Goal: Information Seeking & Learning: Learn about a topic

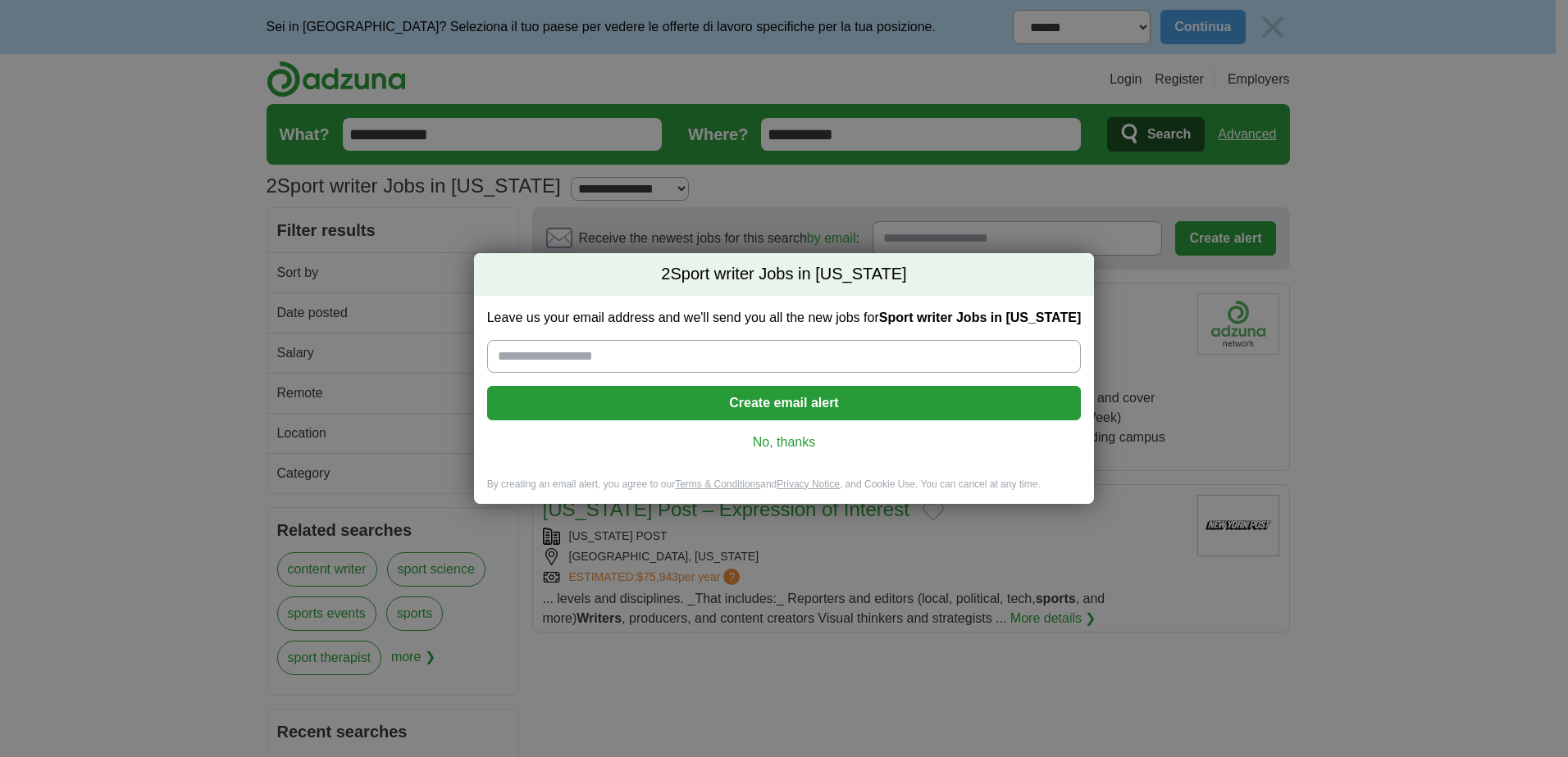
click at [794, 444] on link "No, thanks" at bounding box center [784, 442] width 568 height 18
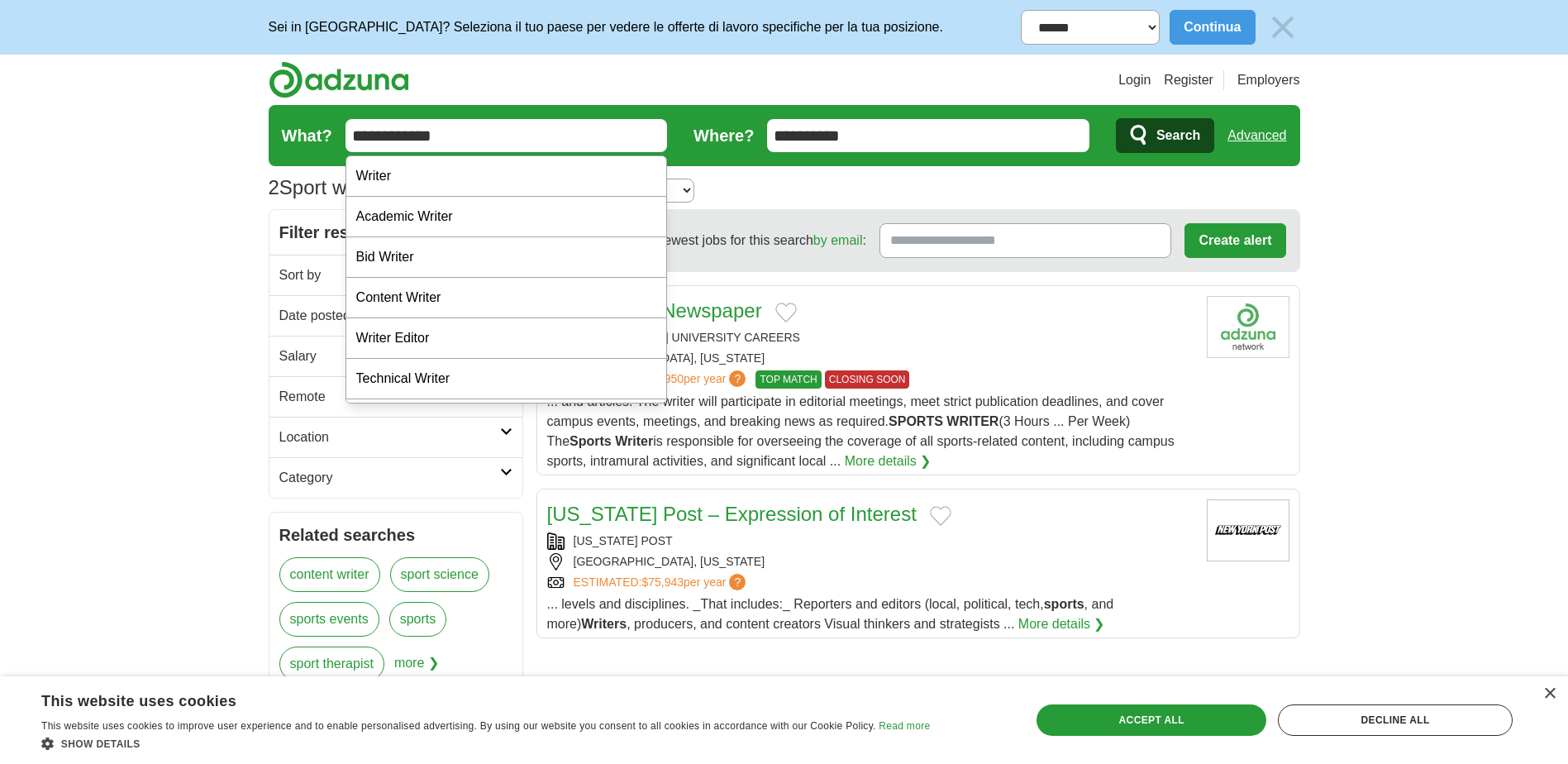
drag, startPoint x: 442, startPoint y: 135, endPoint x: 336, endPoint y: 129, distance: 106.2
click at [336, 129] on form "**********" at bounding box center [784, 136] width 1031 height 61
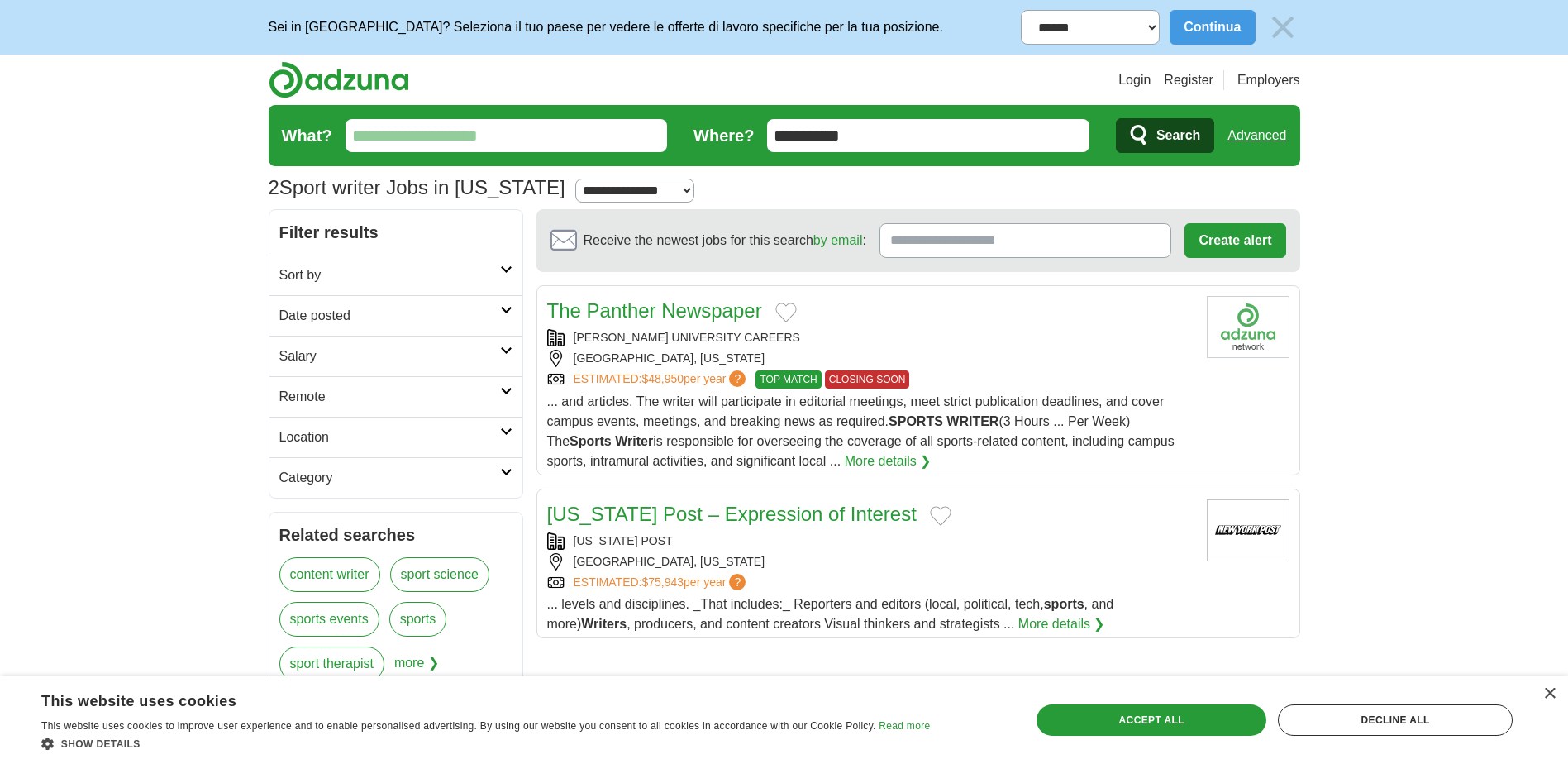
scroll to position [82, 0]
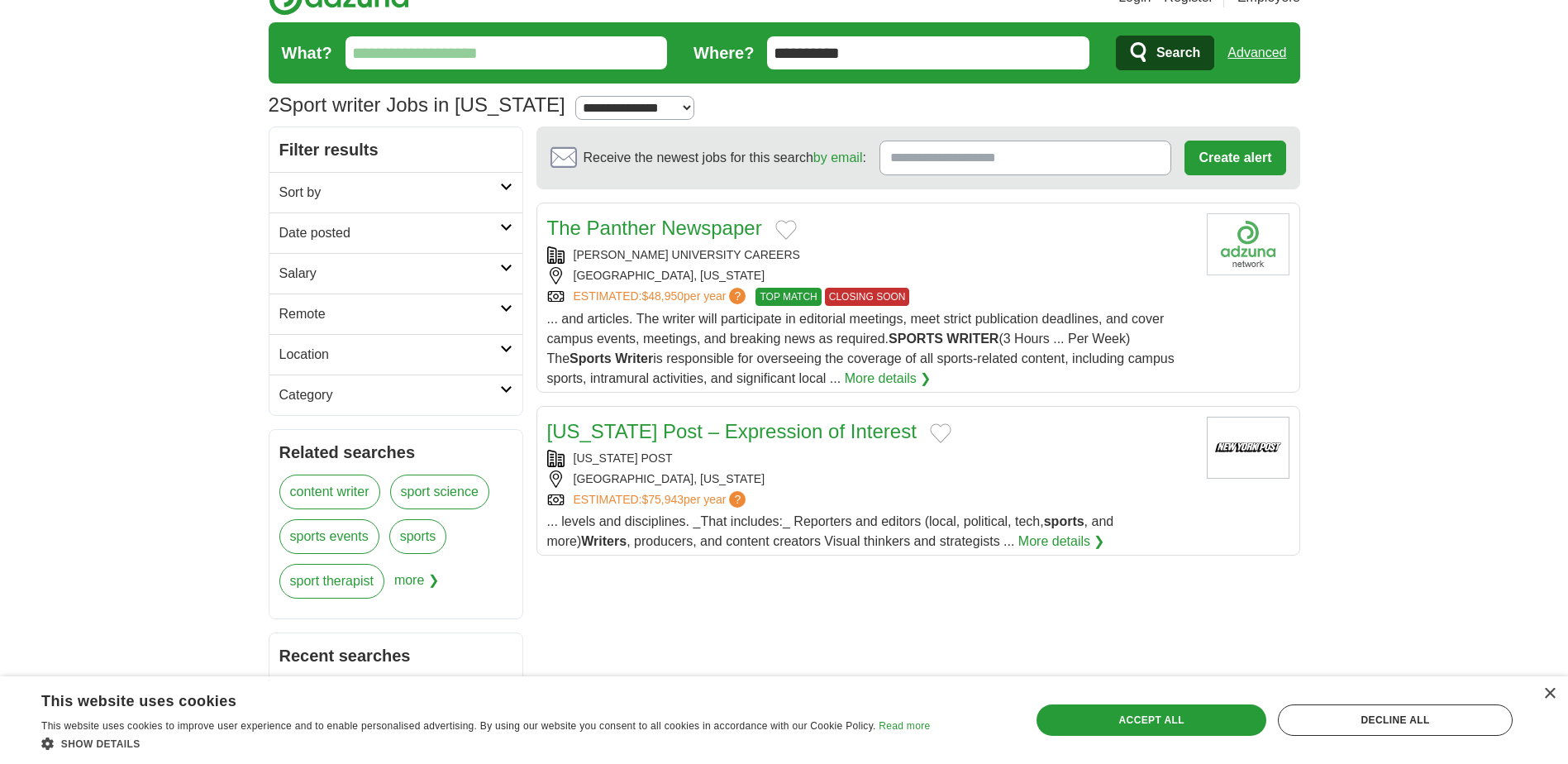
click at [380, 46] on input "What?" at bounding box center [507, 53] width 323 height 33
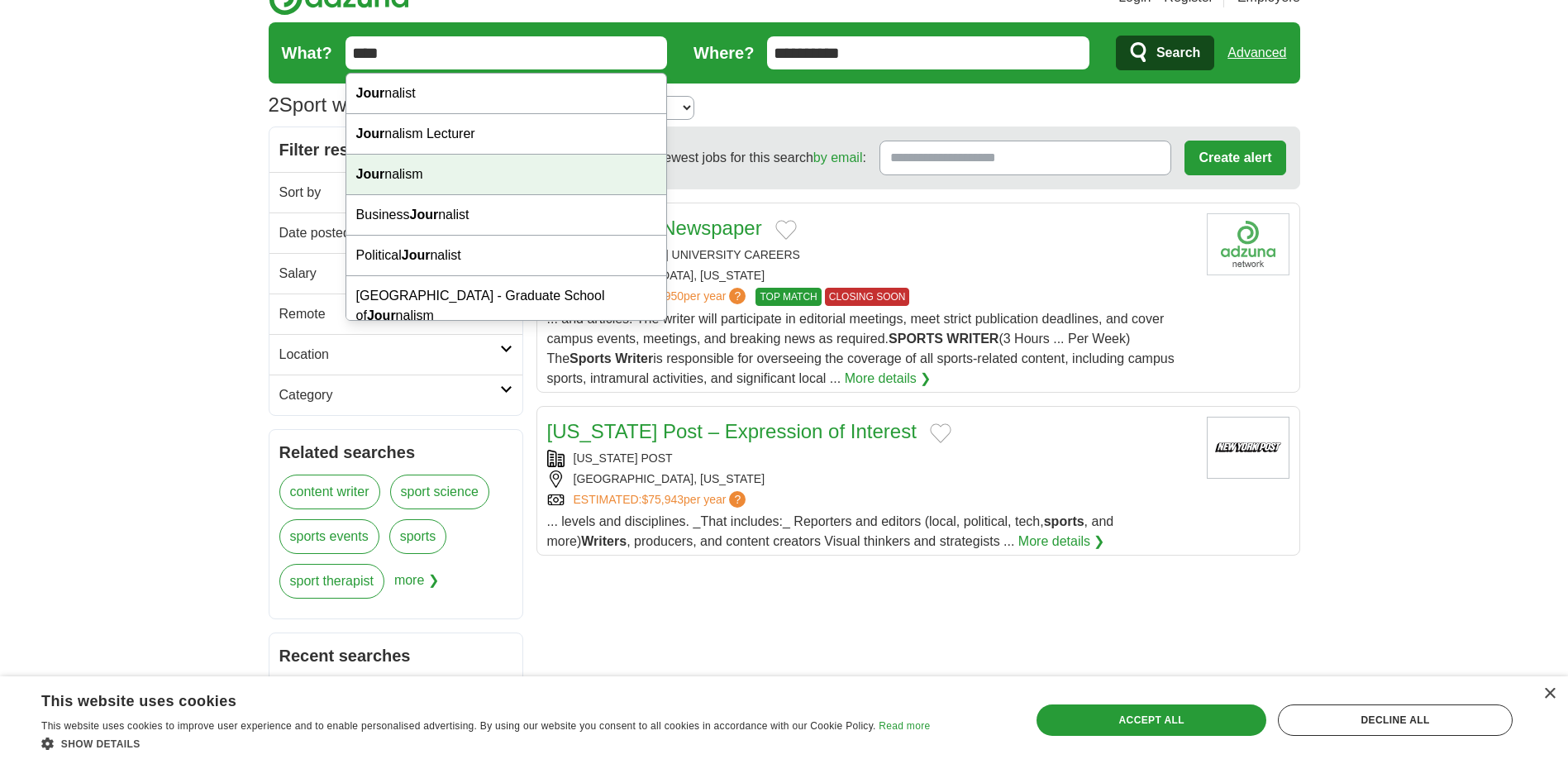
click at [415, 178] on div "Jour nalism" at bounding box center [507, 175] width 321 height 41
type input "**********"
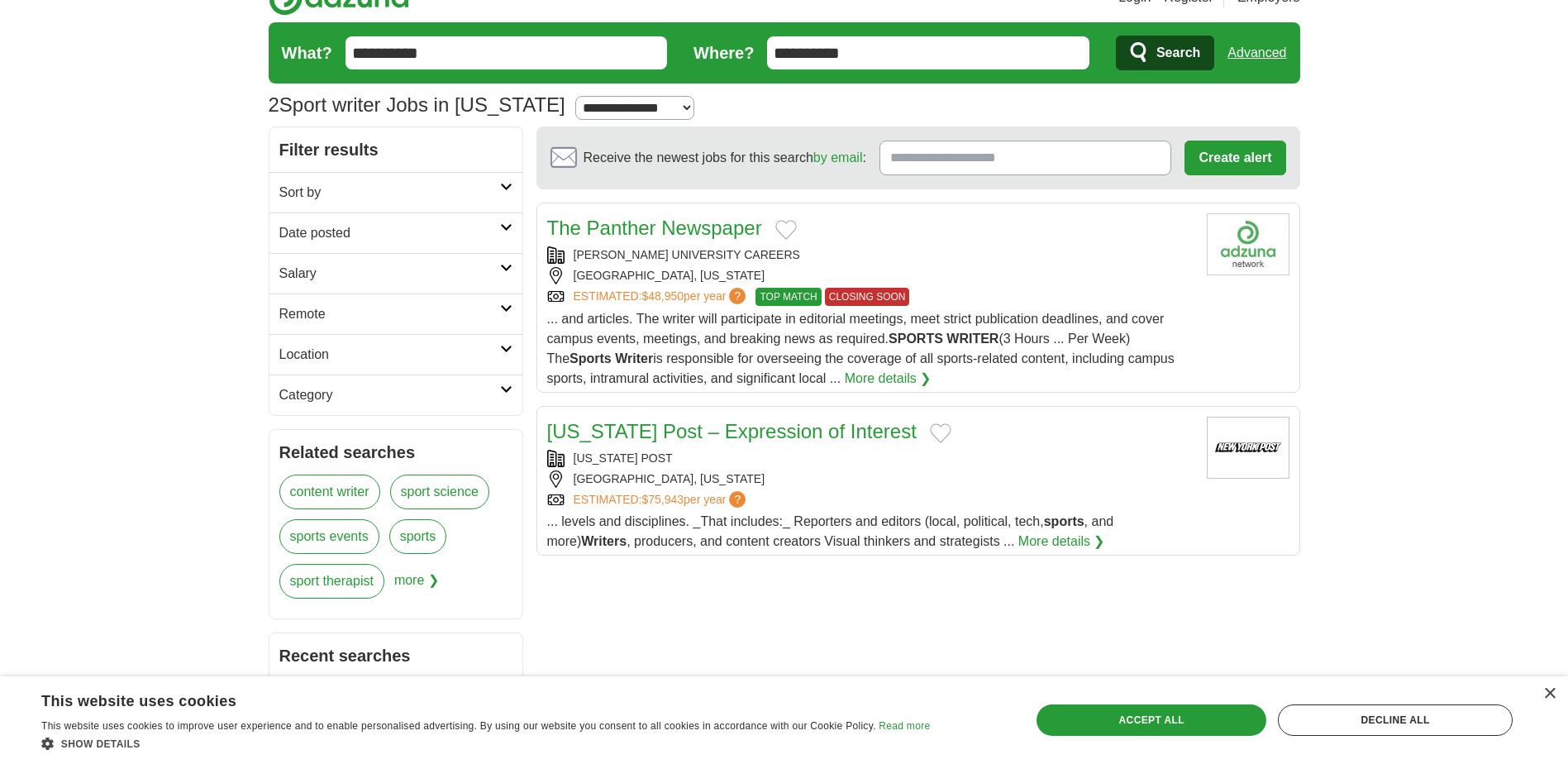
click at [1157, 48] on span "Search" at bounding box center [1178, 53] width 44 height 33
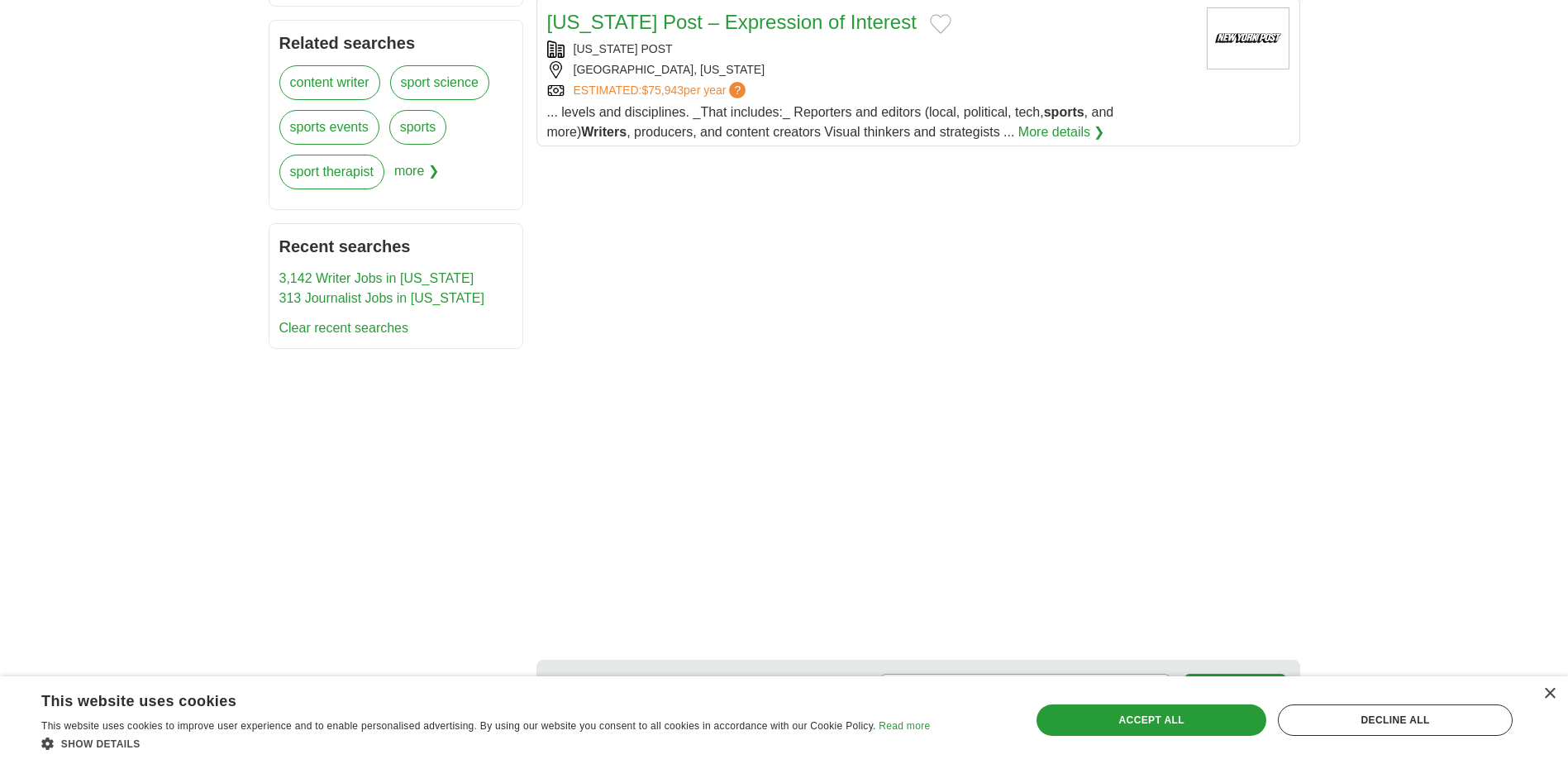
scroll to position [496, 0]
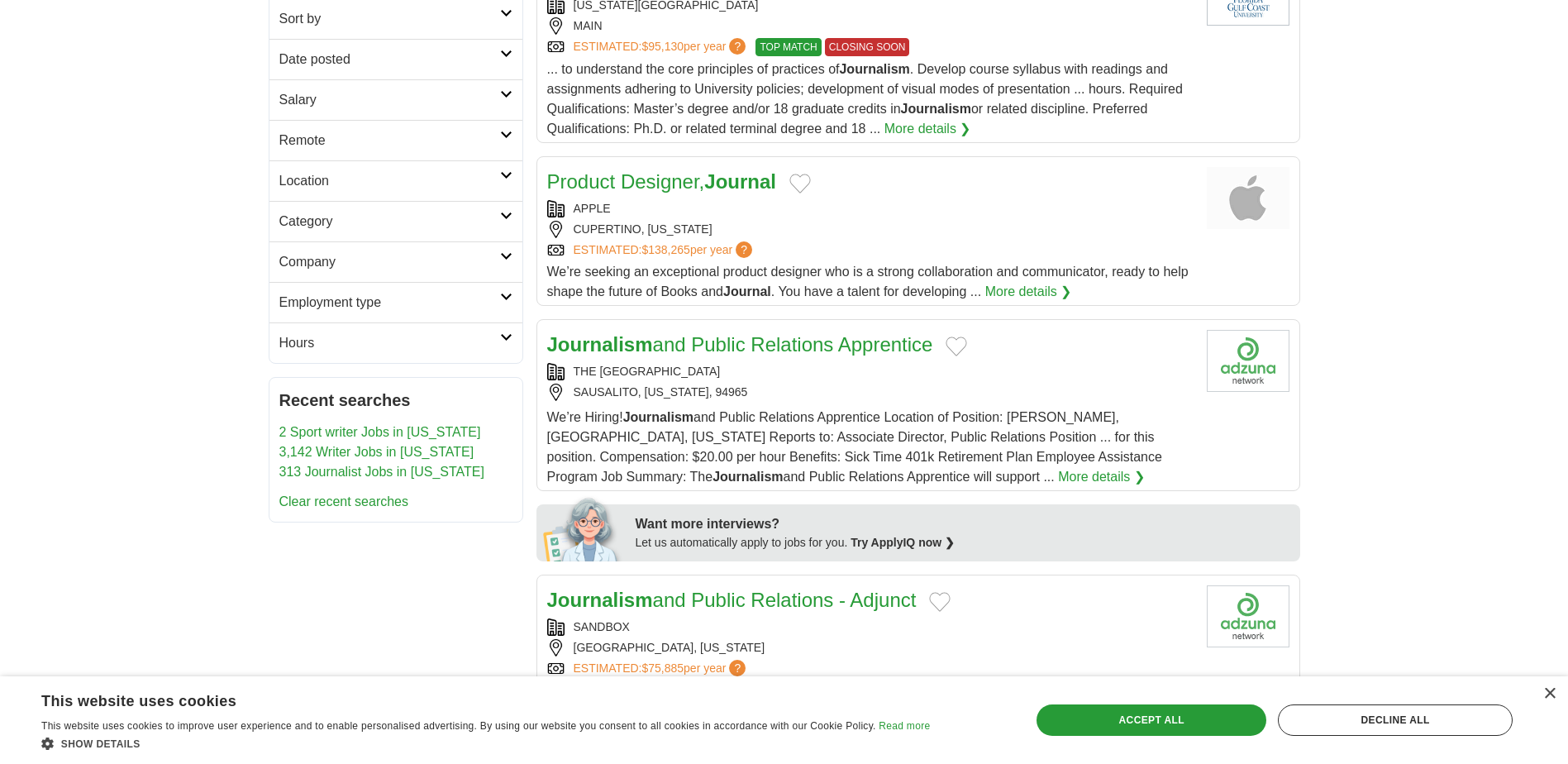
scroll to position [331, 0]
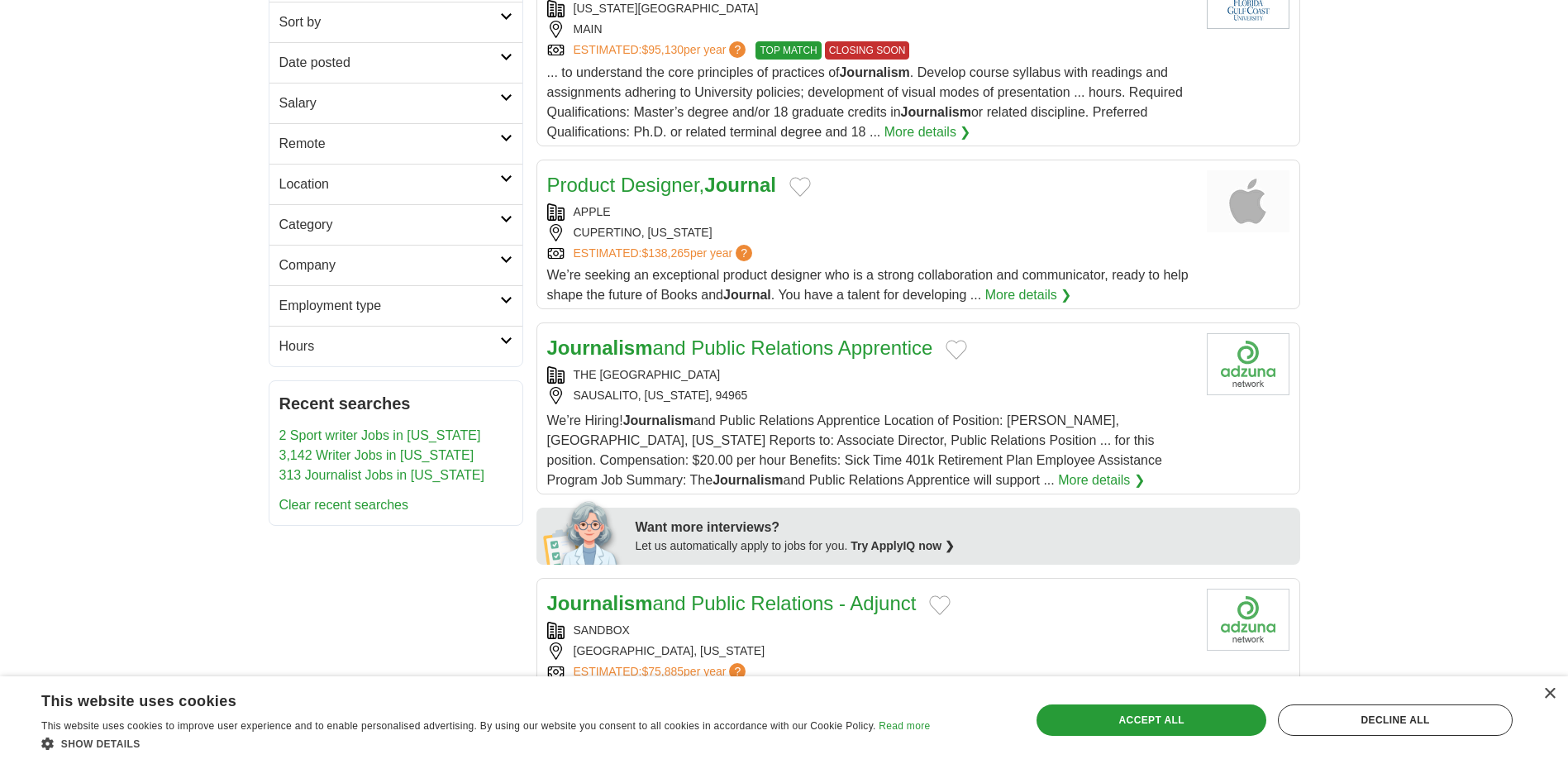
click at [511, 336] on link "Hours" at bounding box center [396, 346] width 253 height 41
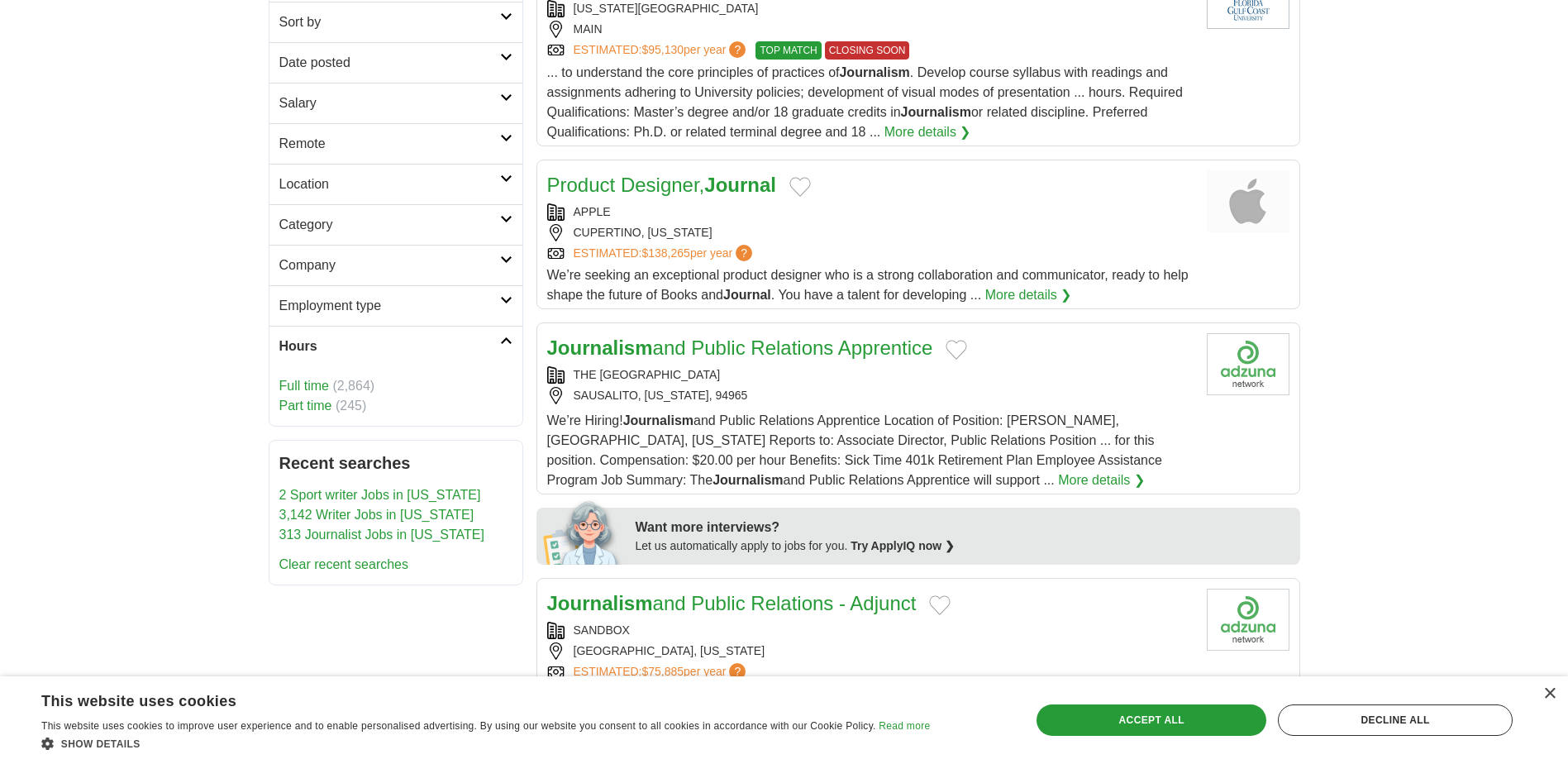
click at [301, 382] on link "Full time" at bounding box center [304, 386] width 49 height 14
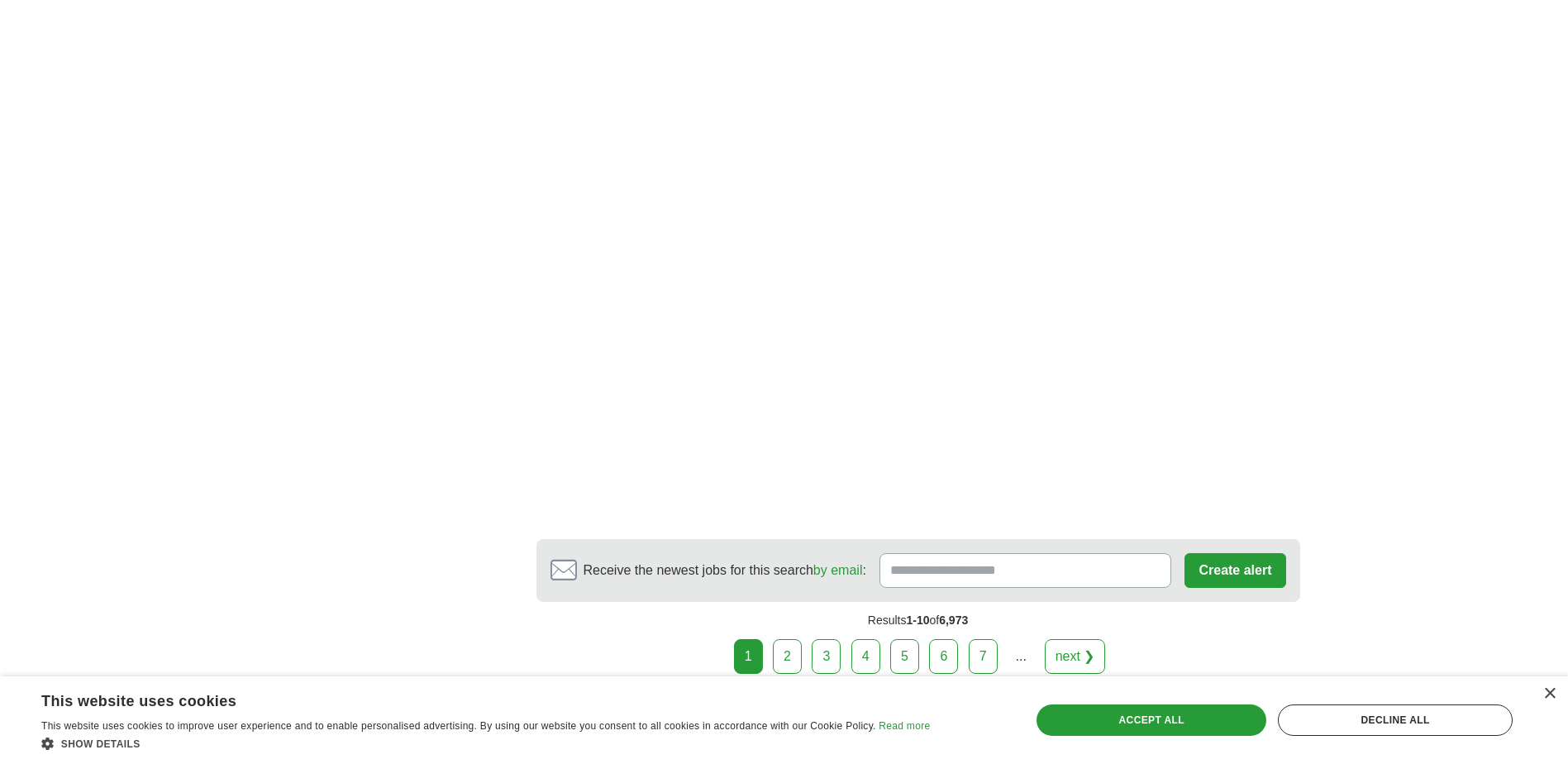
scroll to position [2707, 0]
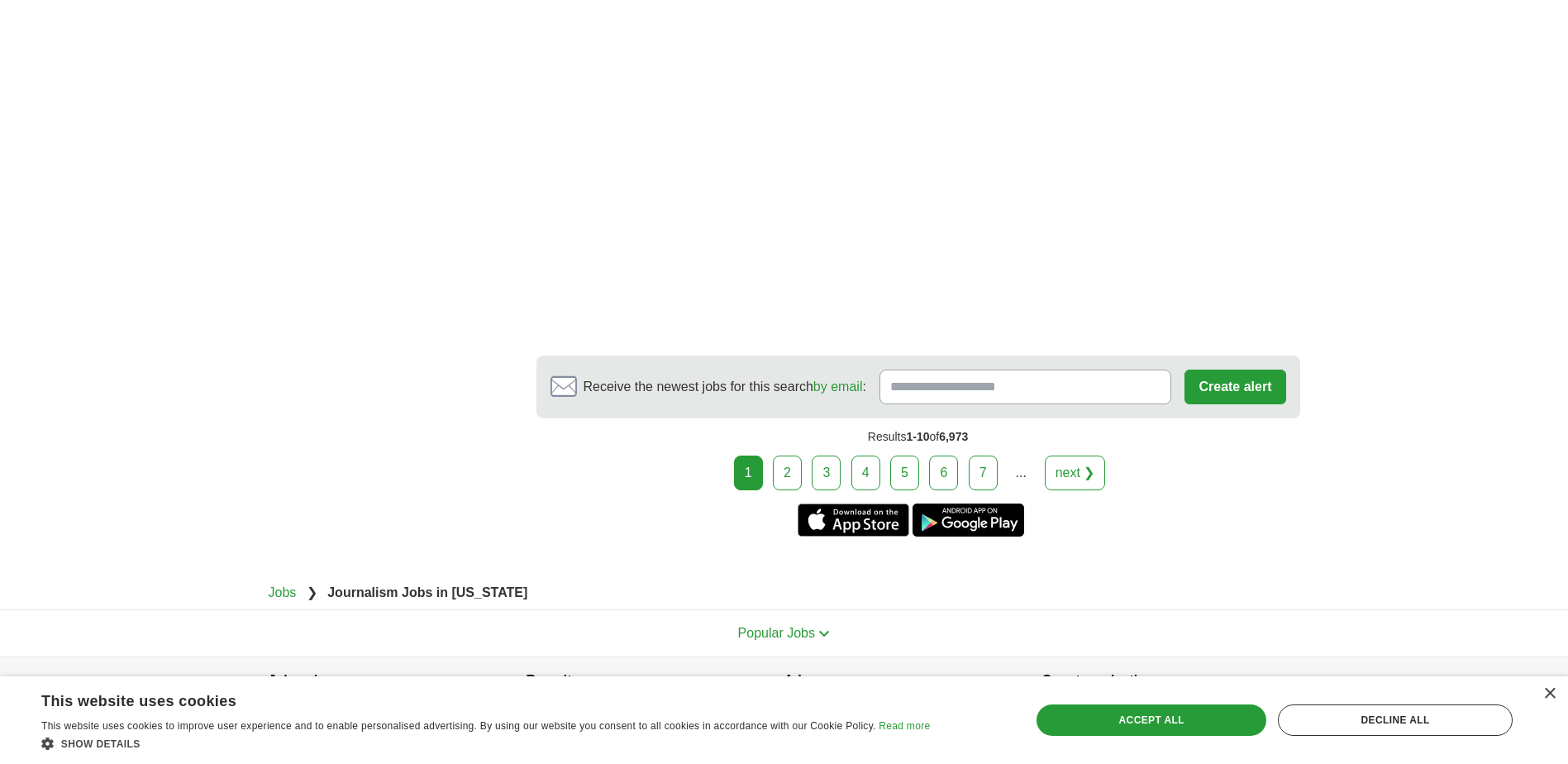
click at [793, 456] on link "2" at bounding box center [787, 473] width 29 height 35
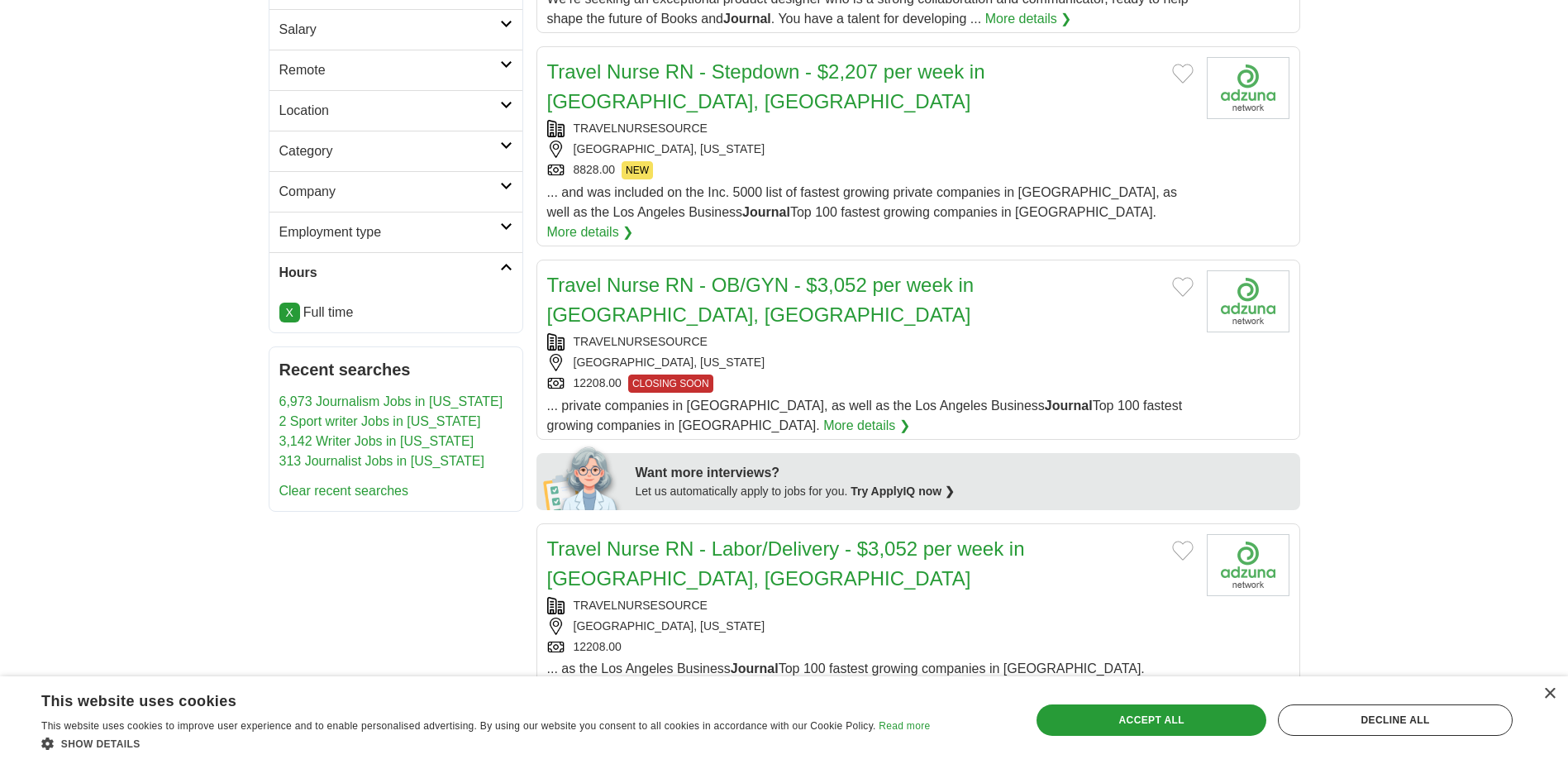
scroll to position [414, 0]
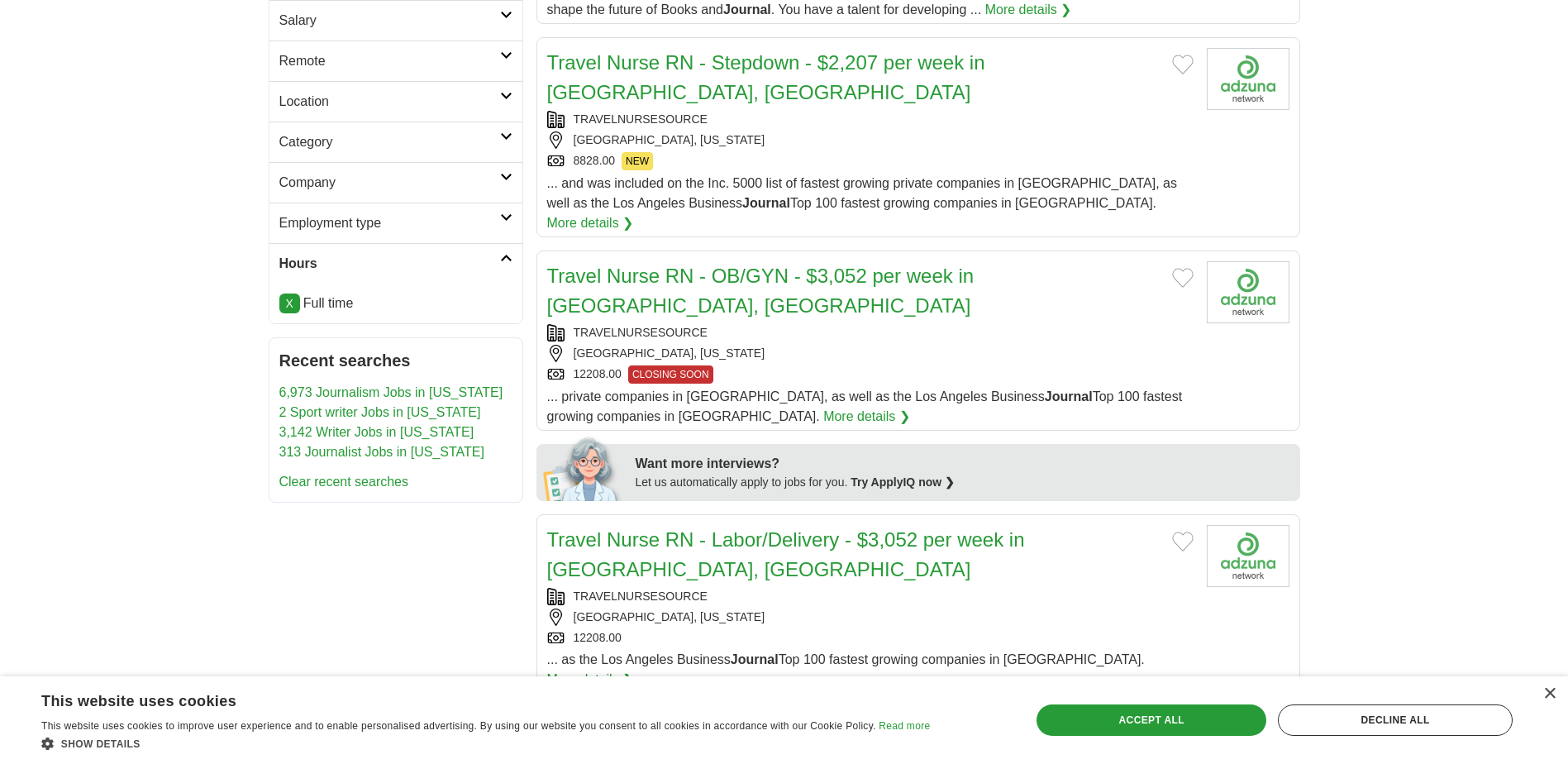
click at [284, 297] on link "X" at bounding box center [290, 303] width 20 height 20
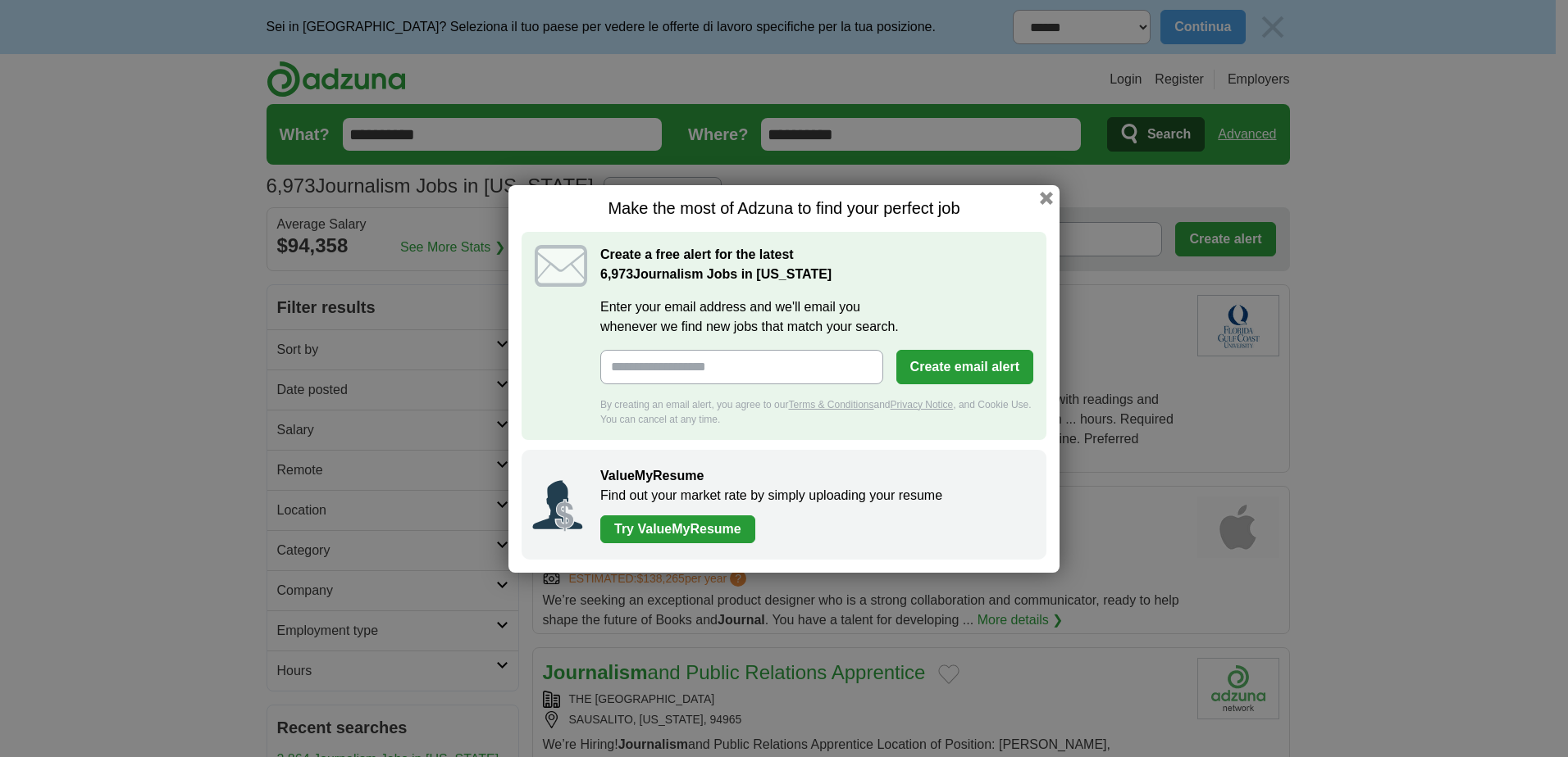
click at [1057, 193] on div "Make the most of Adzuna to find your perfect job Create a free alert for the la…" at bounding box center [784, 379] width 551 height 387
click at [1050, 190] on button "button" at bounding box center [1046, 197] width 18 height 18
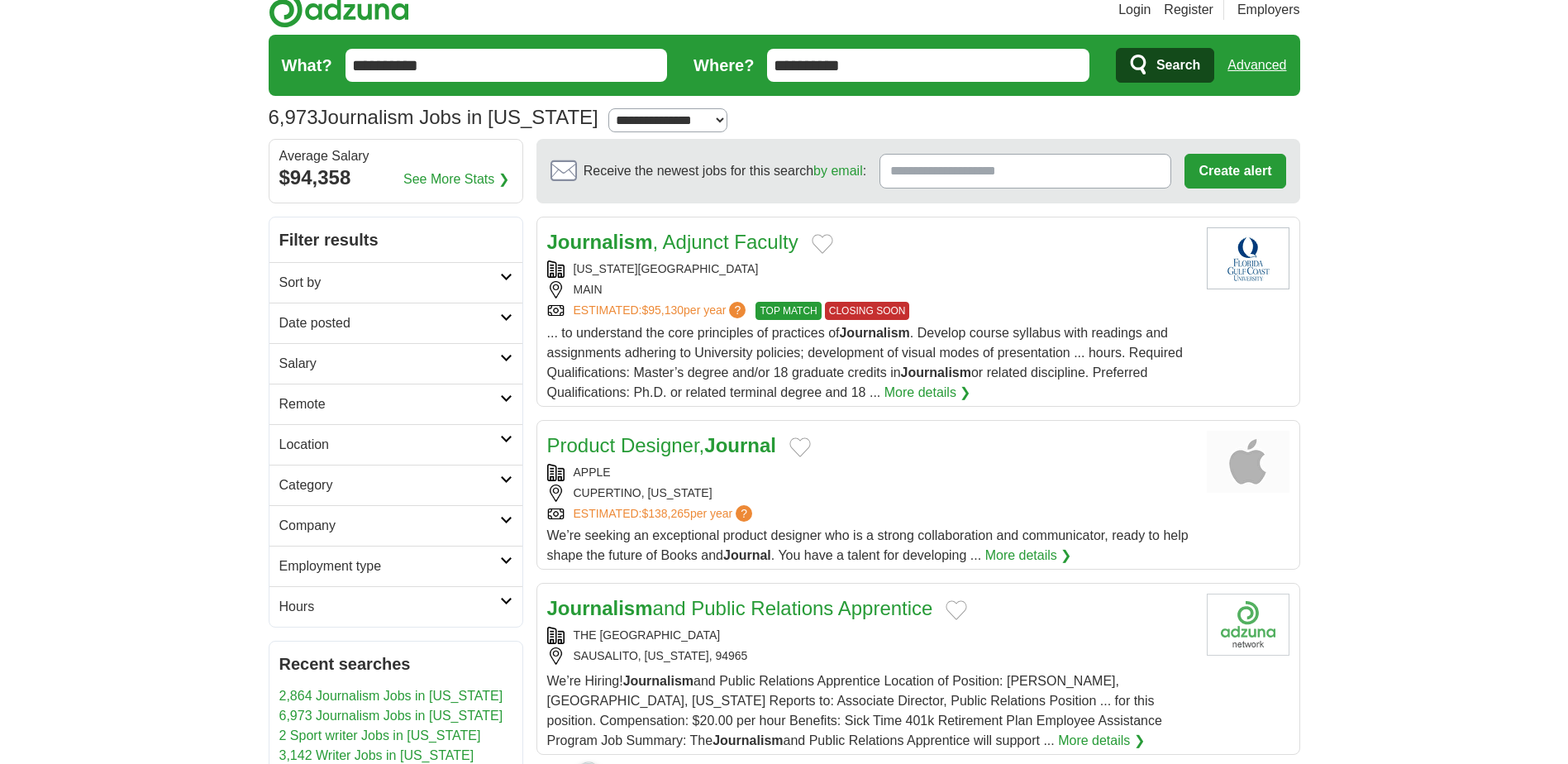
scroll to position [166, 0]
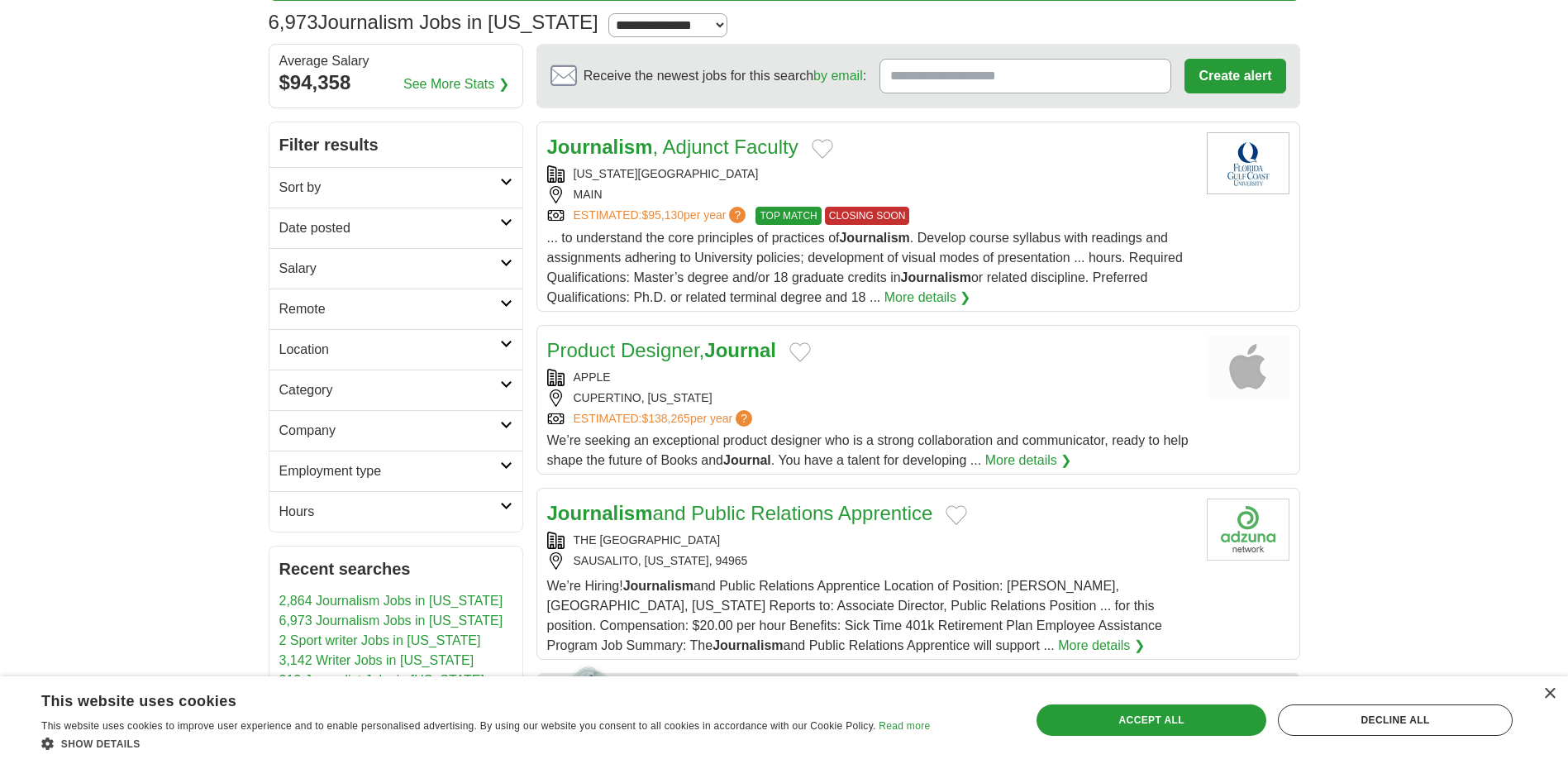
click at [369, 601] on link "2,864 Journalism Jobs in [US_STATE]" at bounding box center [392, 601] width 224 height 14
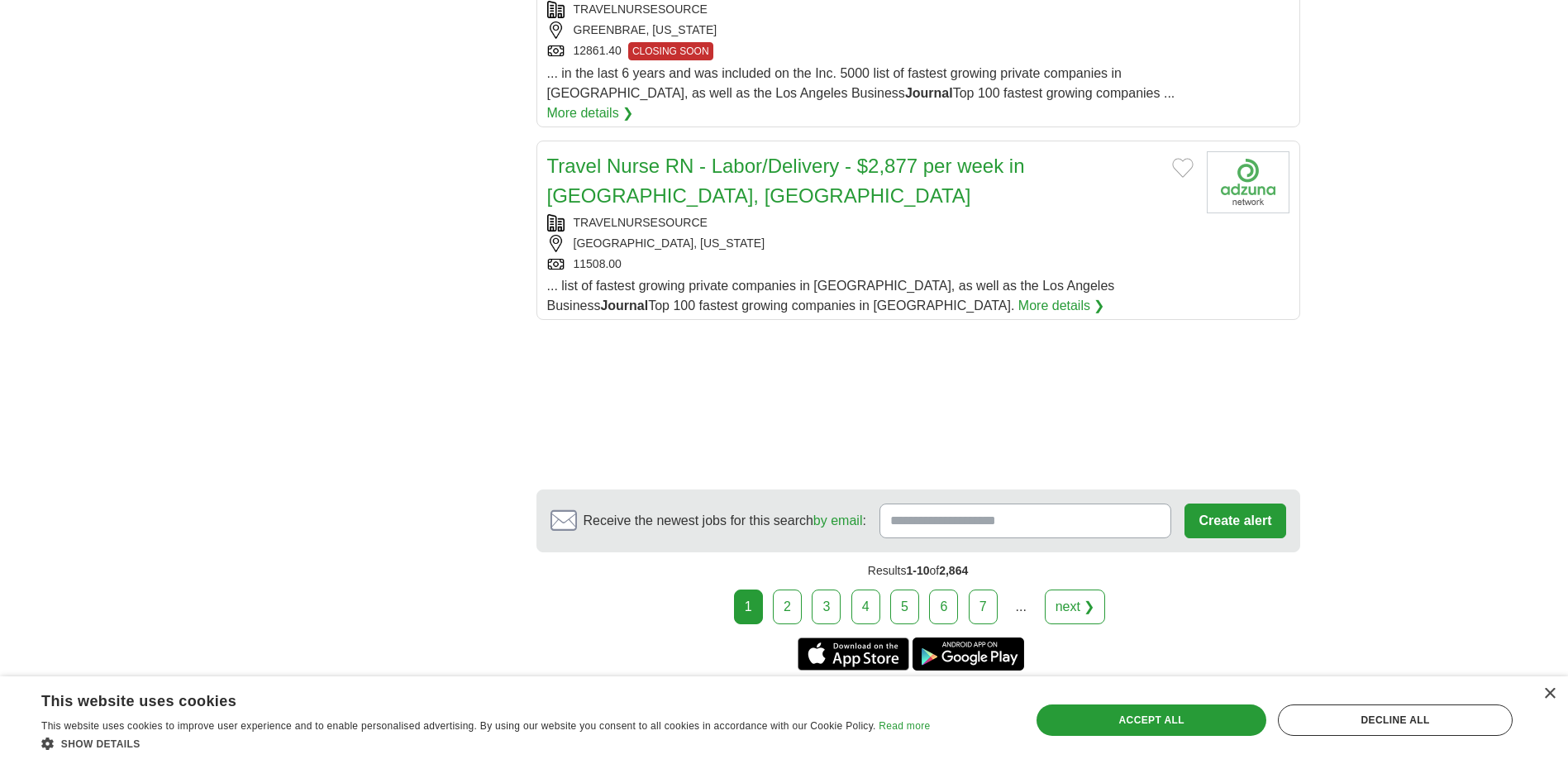
scroll to position [2061, 0]
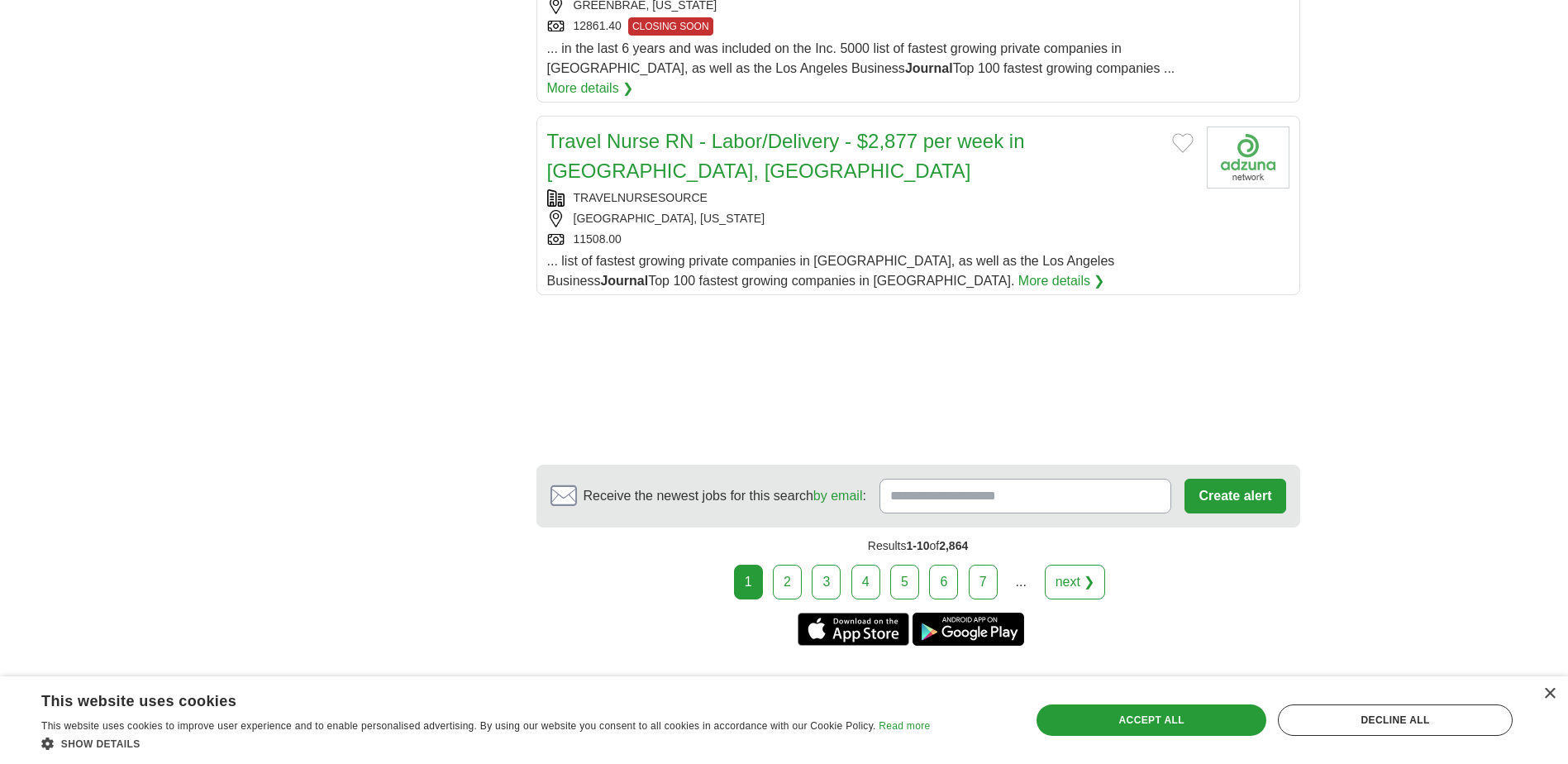
click at [792, 565] on link "2" at bounding box center [787, 582] width 29 height 35
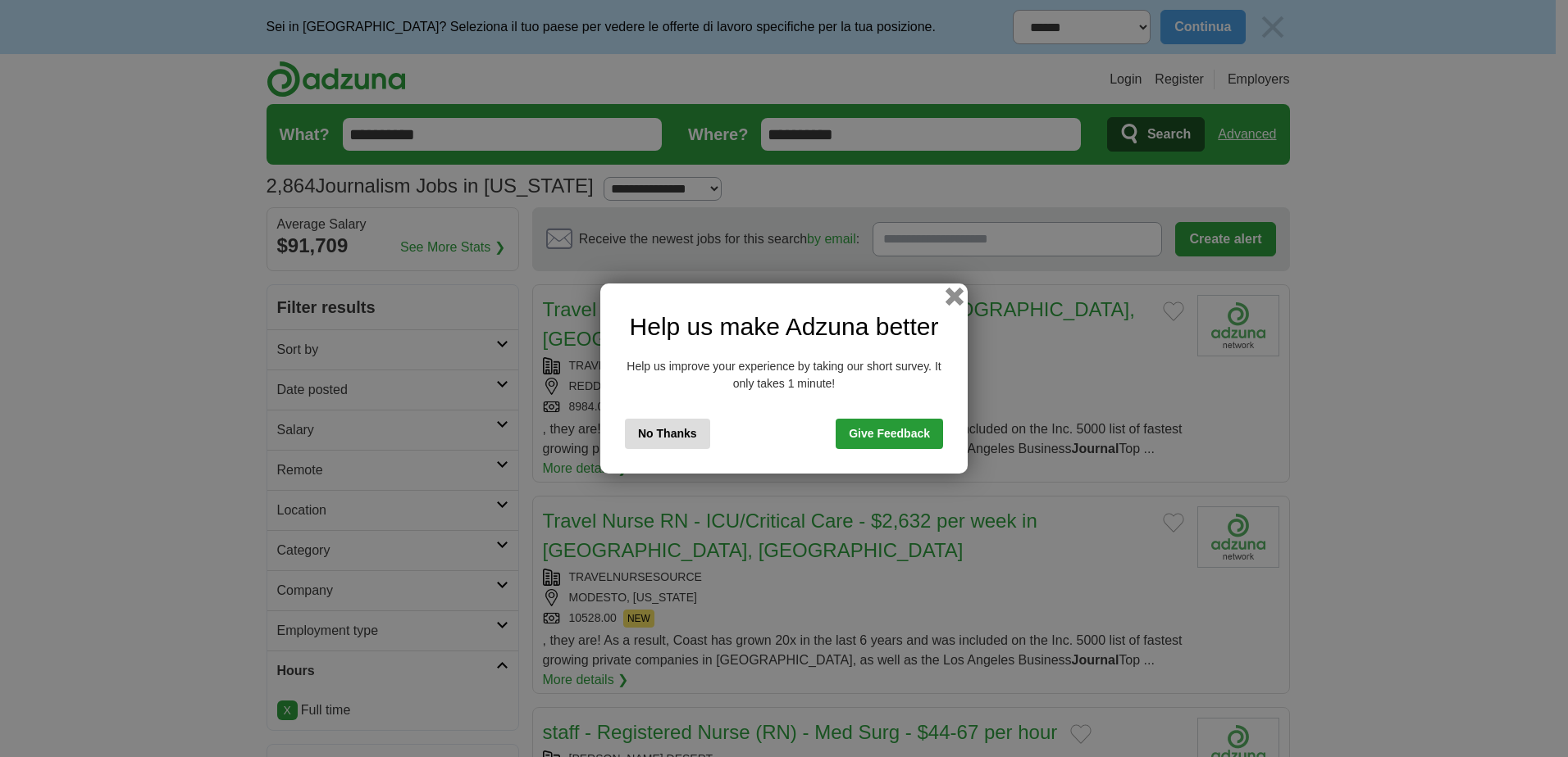
click at [950, 296] on button "button" at bounding box center [954, 296] width 18 height 18
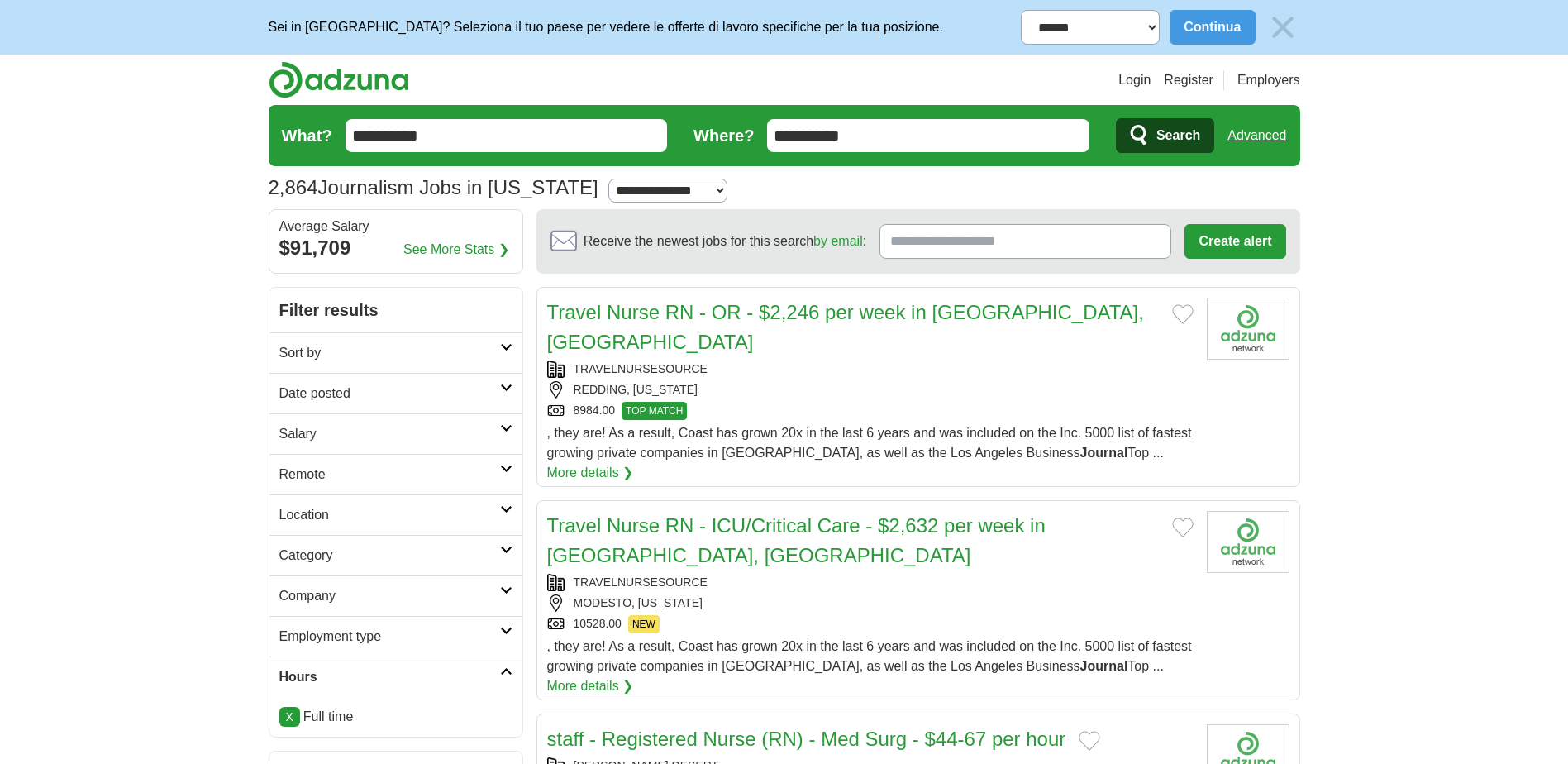
click at [510, 346] on icon at bounding box center [506, 348] width 13 height 8
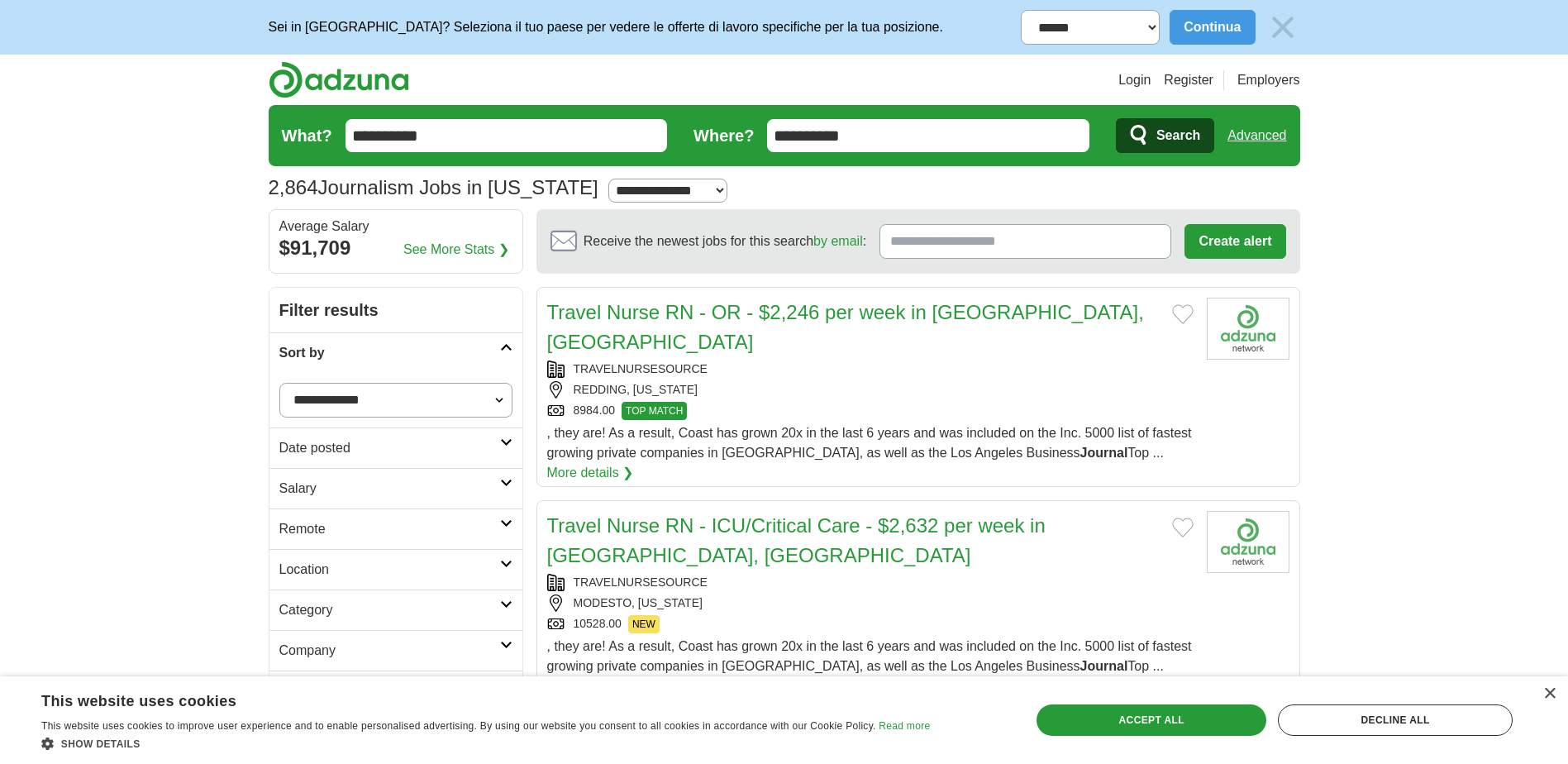
click at [499, 396] on select "**********" at bounding box center [396, 400] width 233 height 35
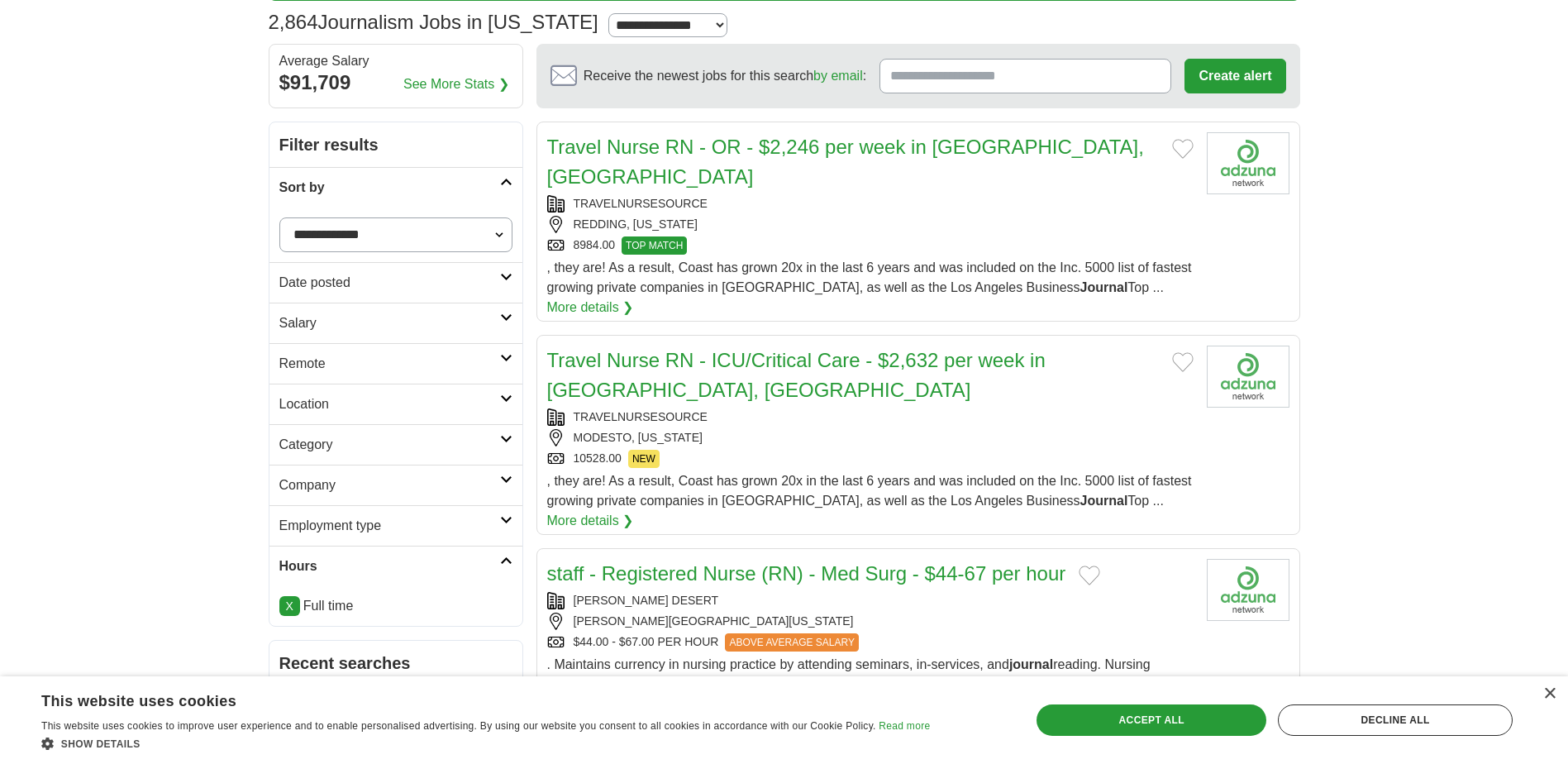
scroll to position [248, 0]
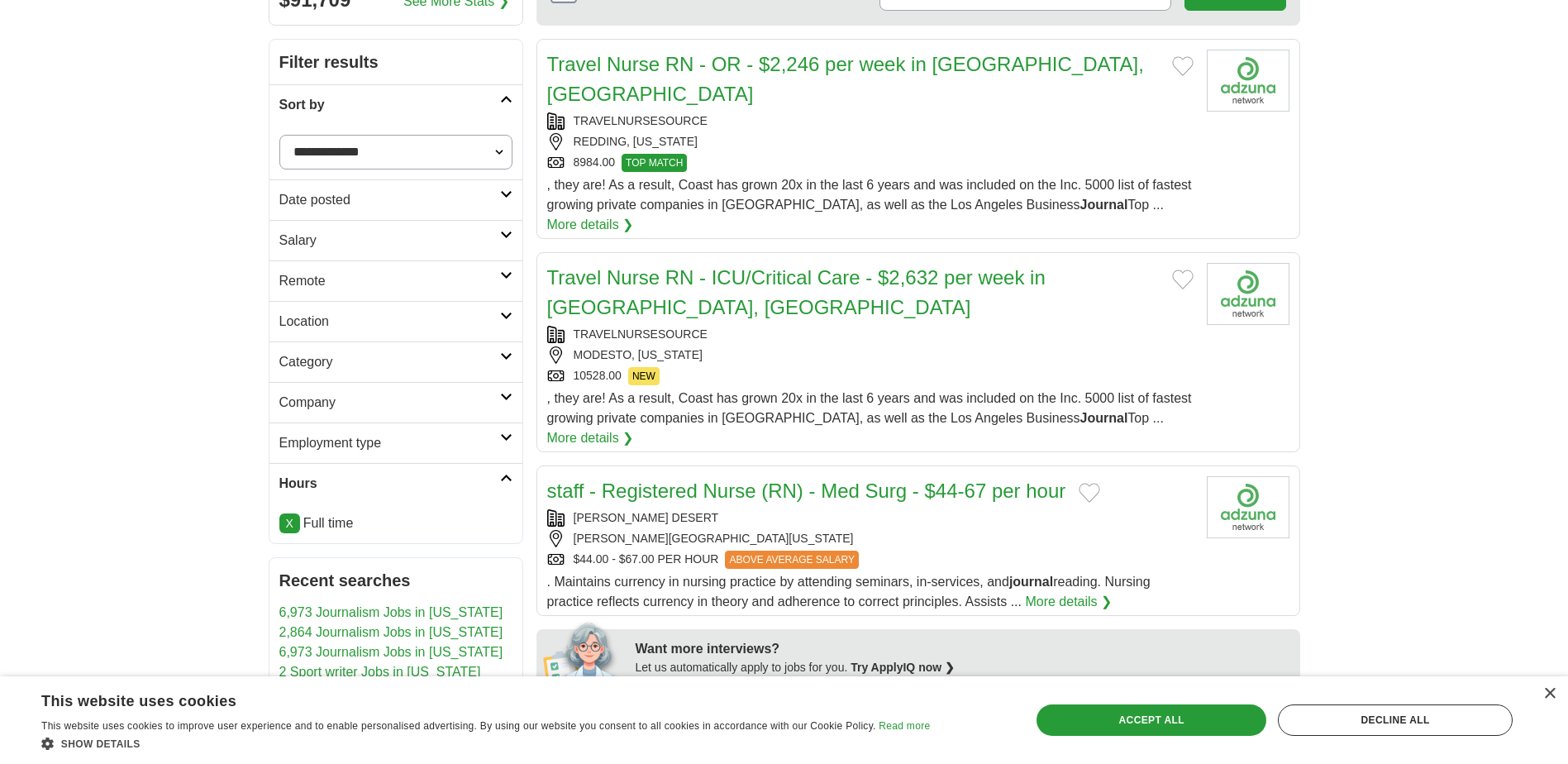
click at [511, 354] on link "Category" at bounding box center [396, 362] width 253 height 41
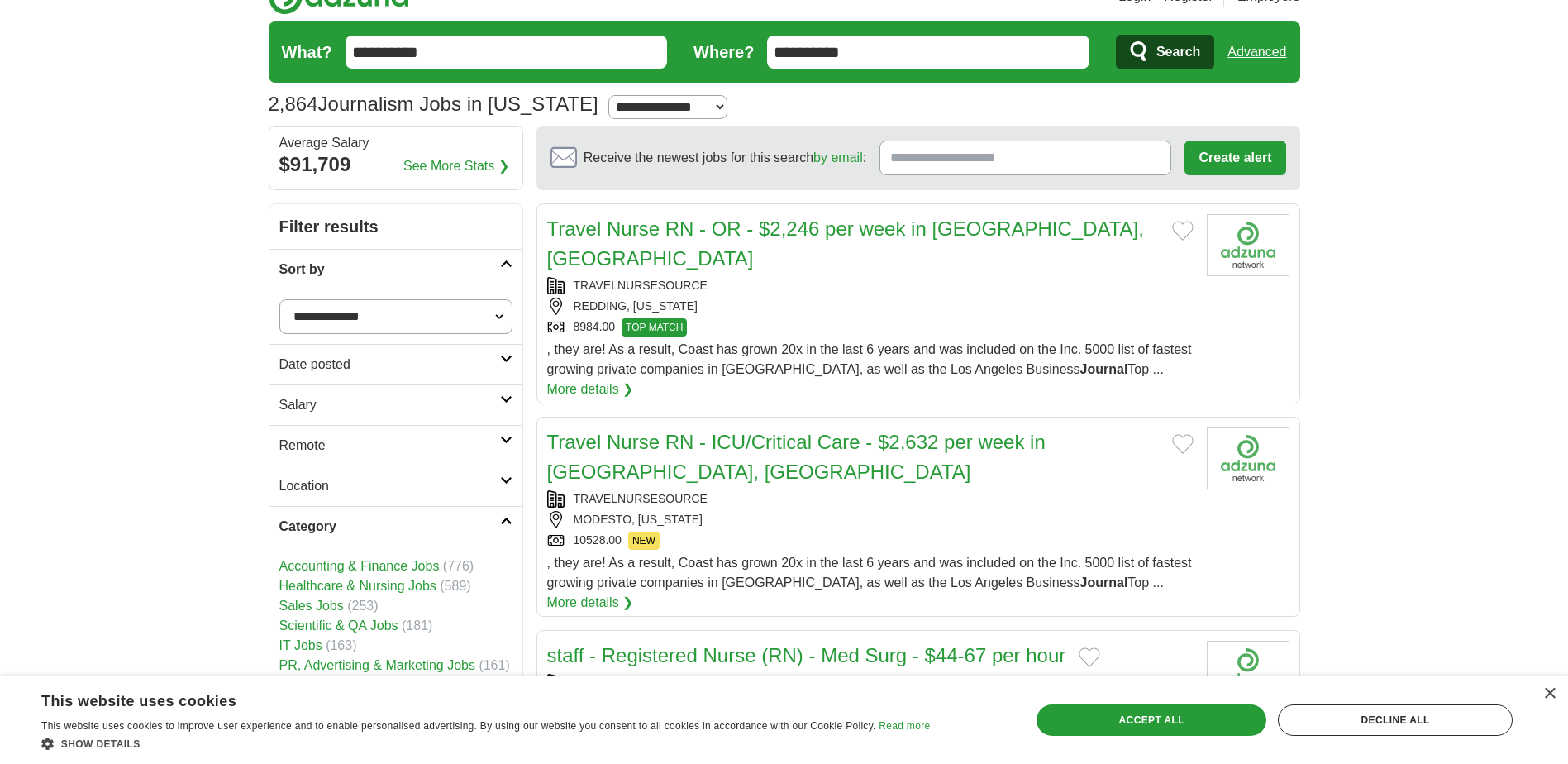
scroll to position [82, 0]
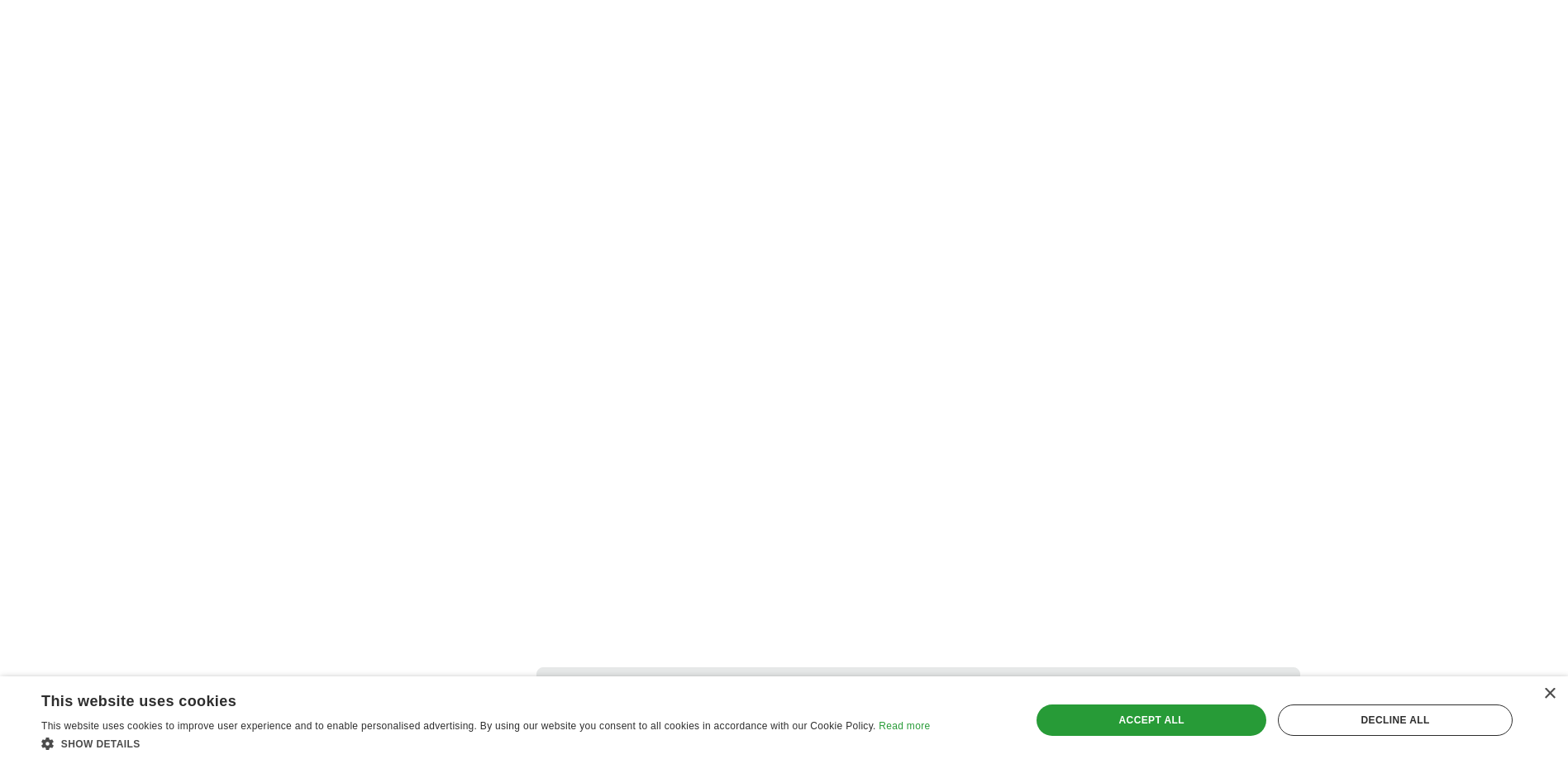
scroll to position [2564, 0]
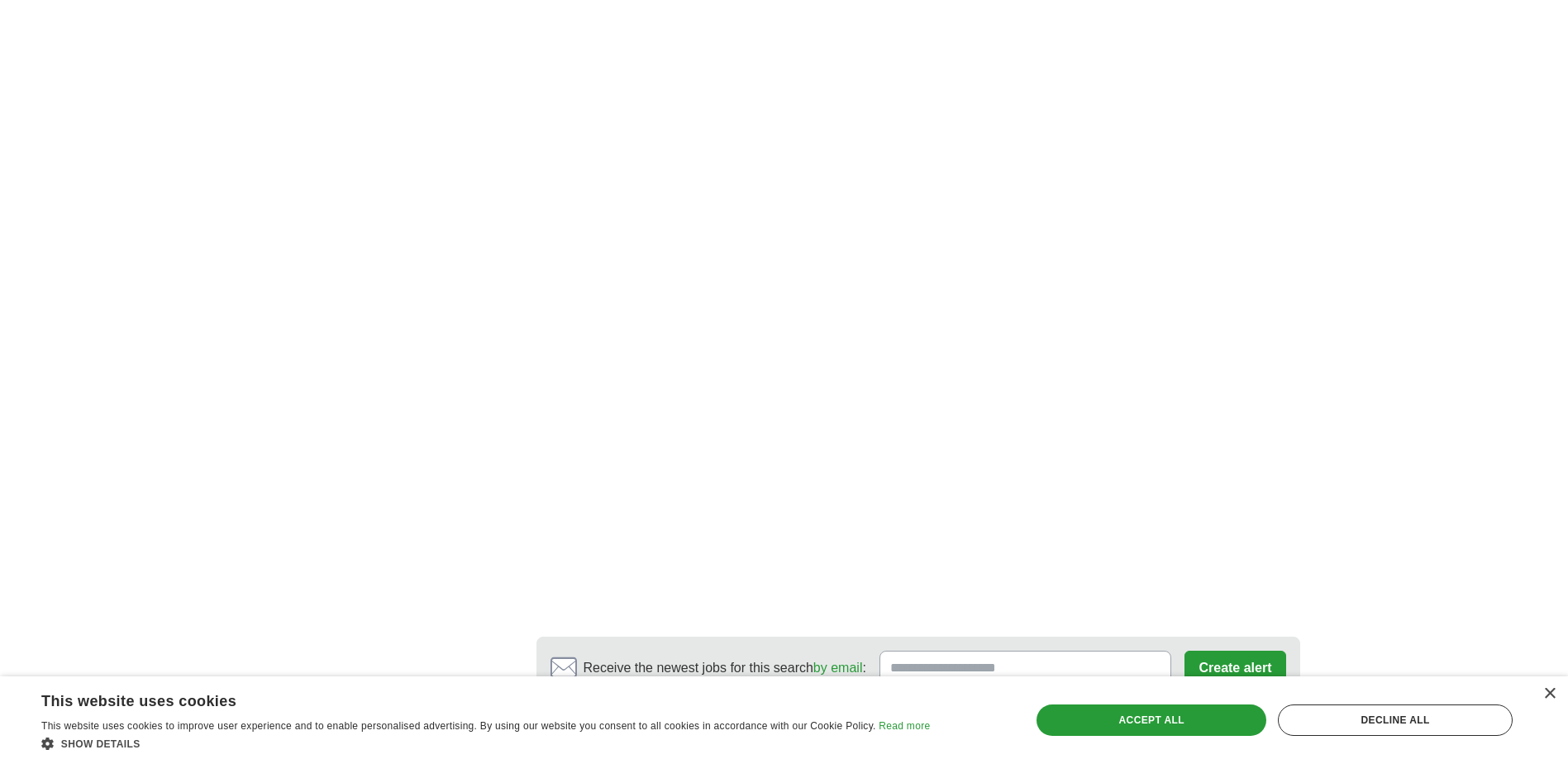
click at [880, 737] on link "3" at bounding box center [873, 754] width 29 height 35
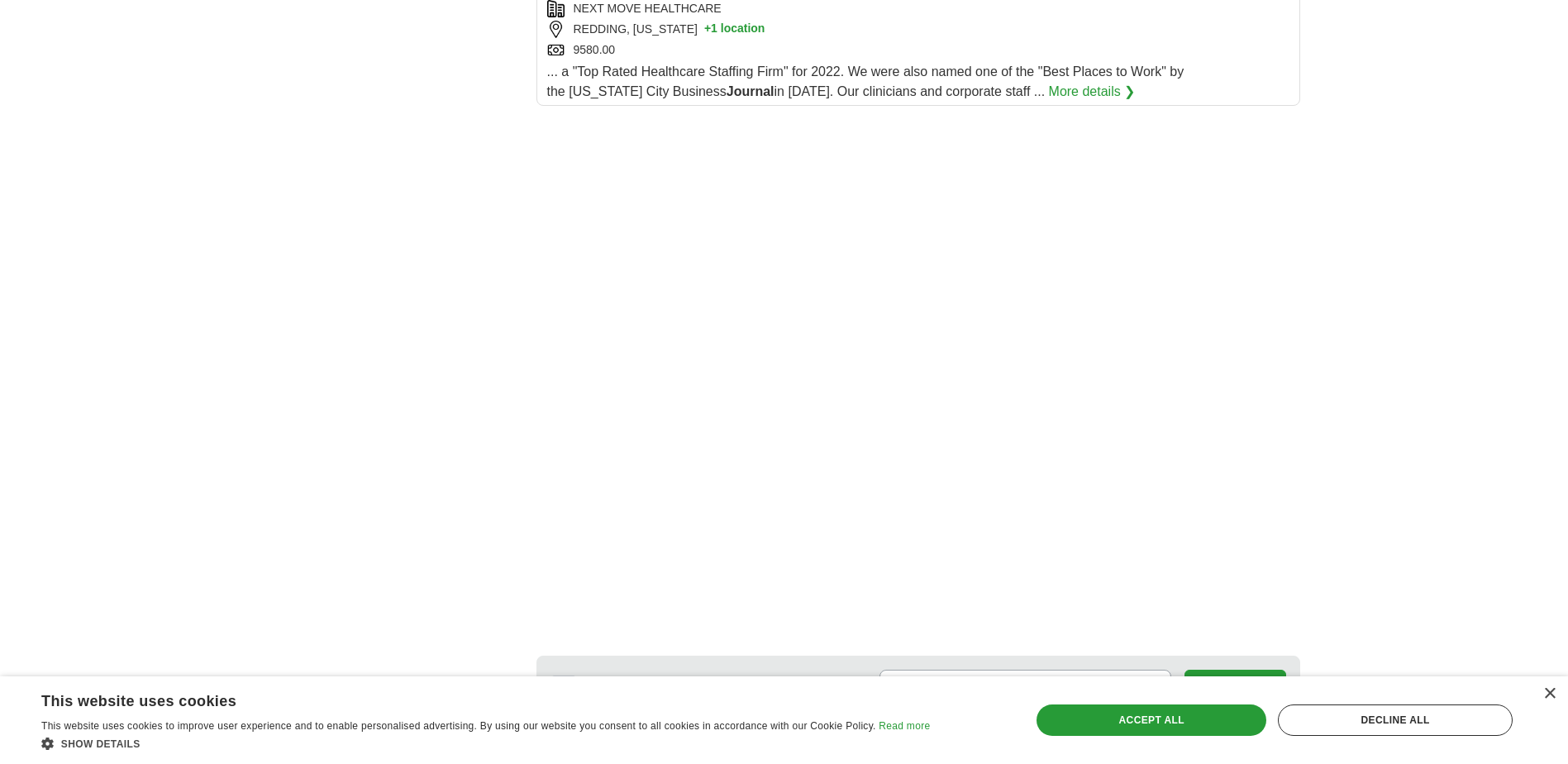
scroll to position [2398, 0]
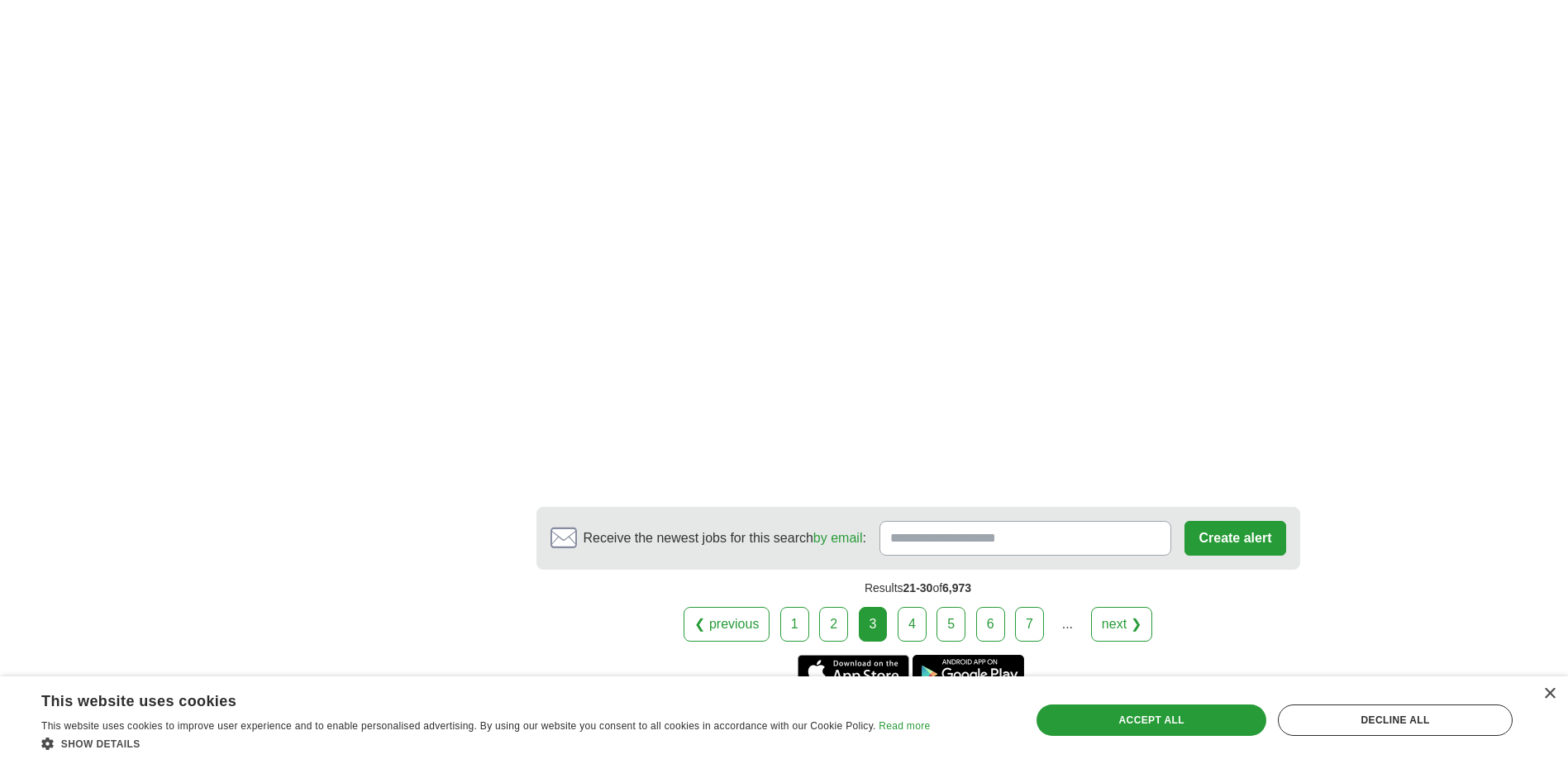
click at [907, 607] on link "4" at bounding box center [912, 624] width 29 height 35
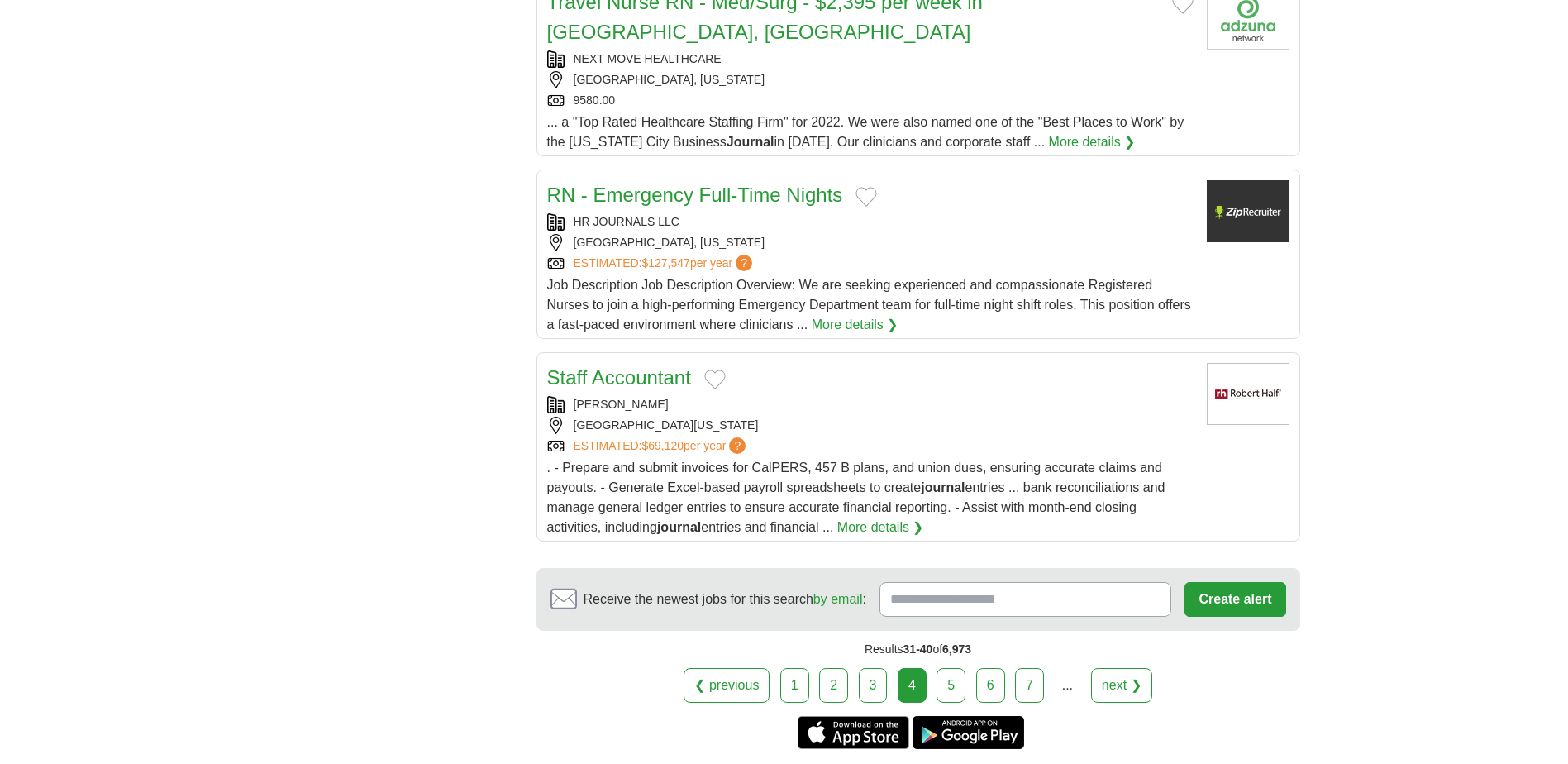
scroll to position [1902, 0]
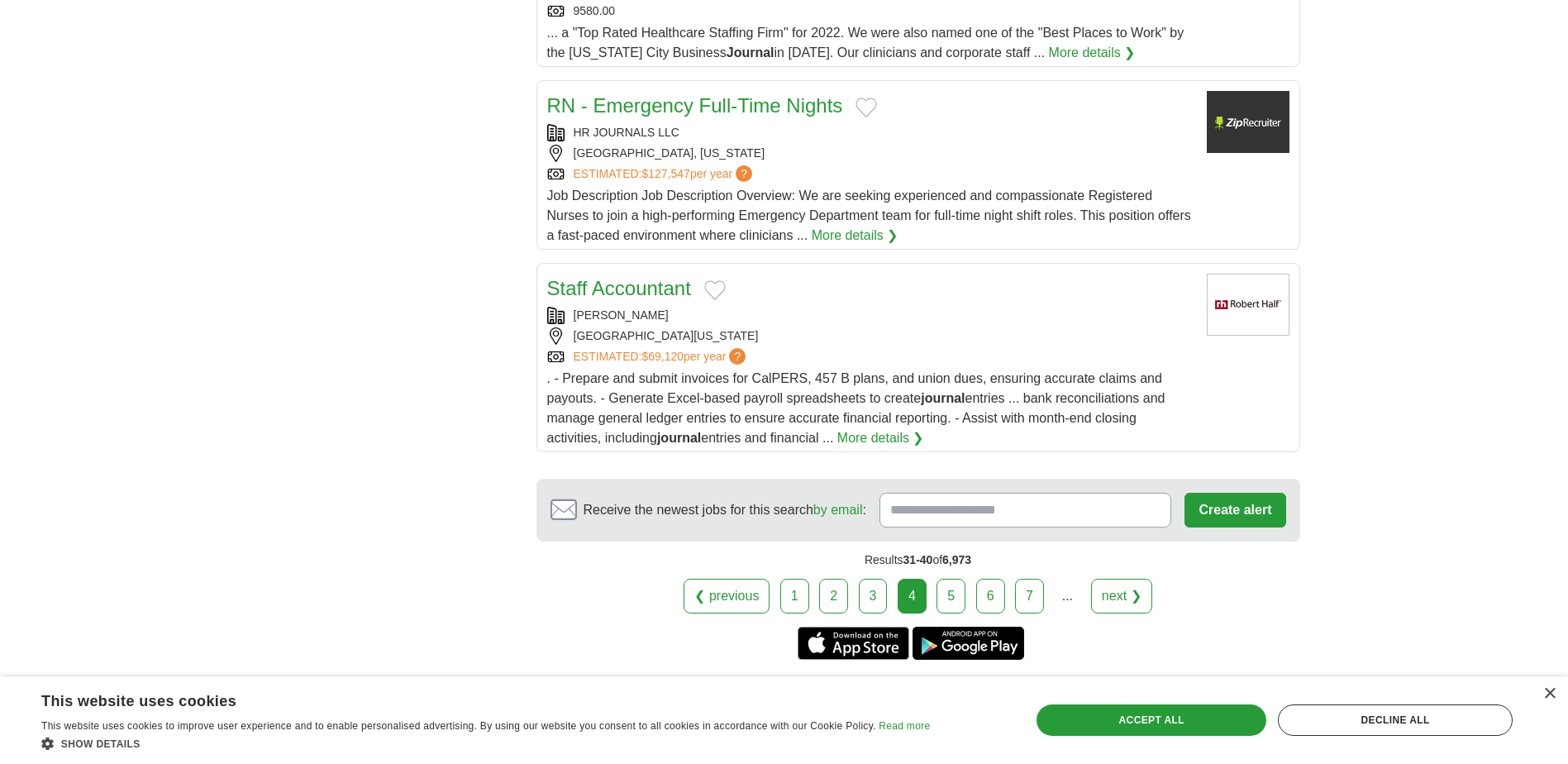
click at [947, 579] on link "5" at bounding box center [951, 596] width 29 height 35
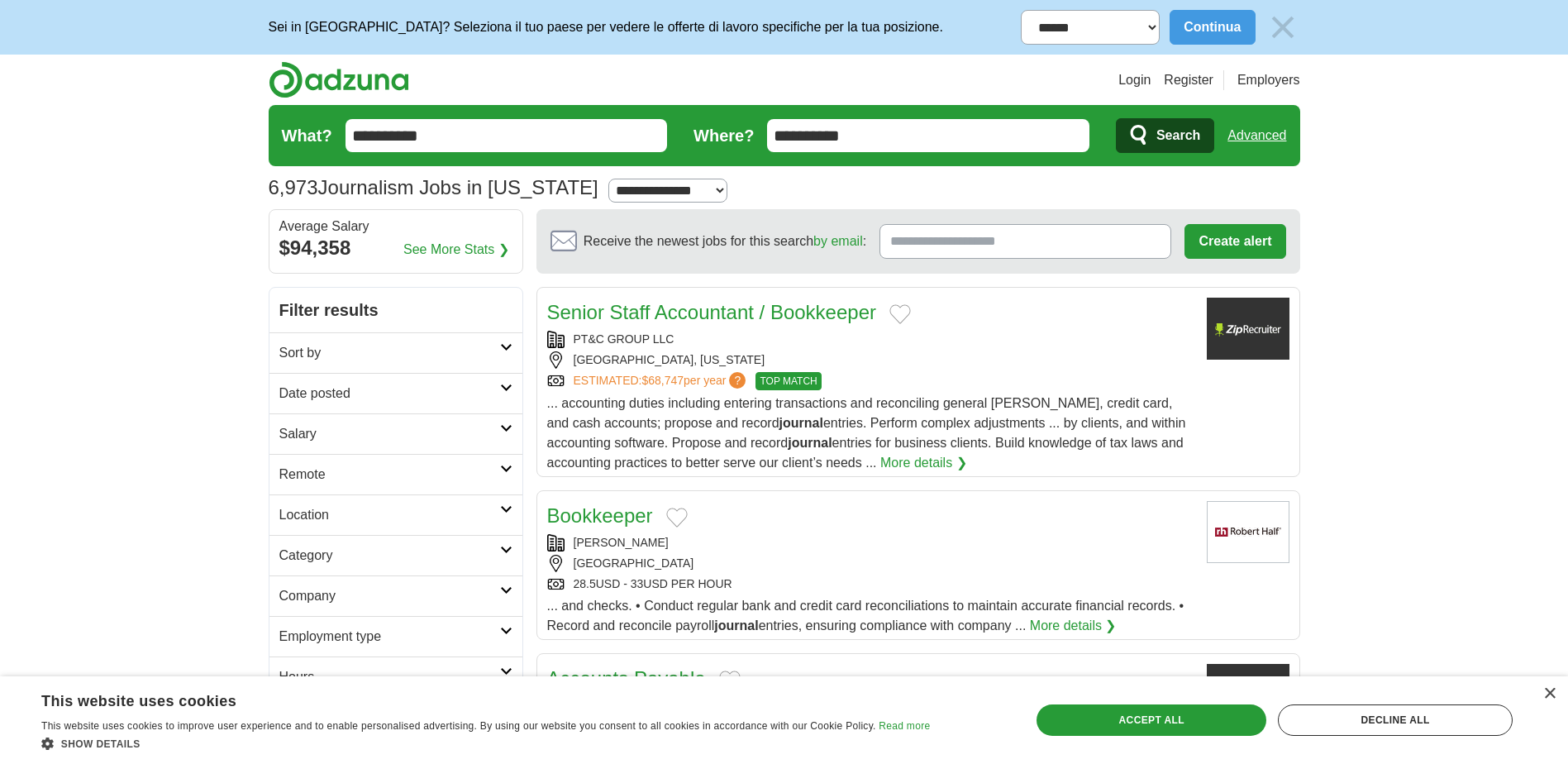
click at [510, 504] on link "Location" at bounding box center [396, 515] width 253 height 41
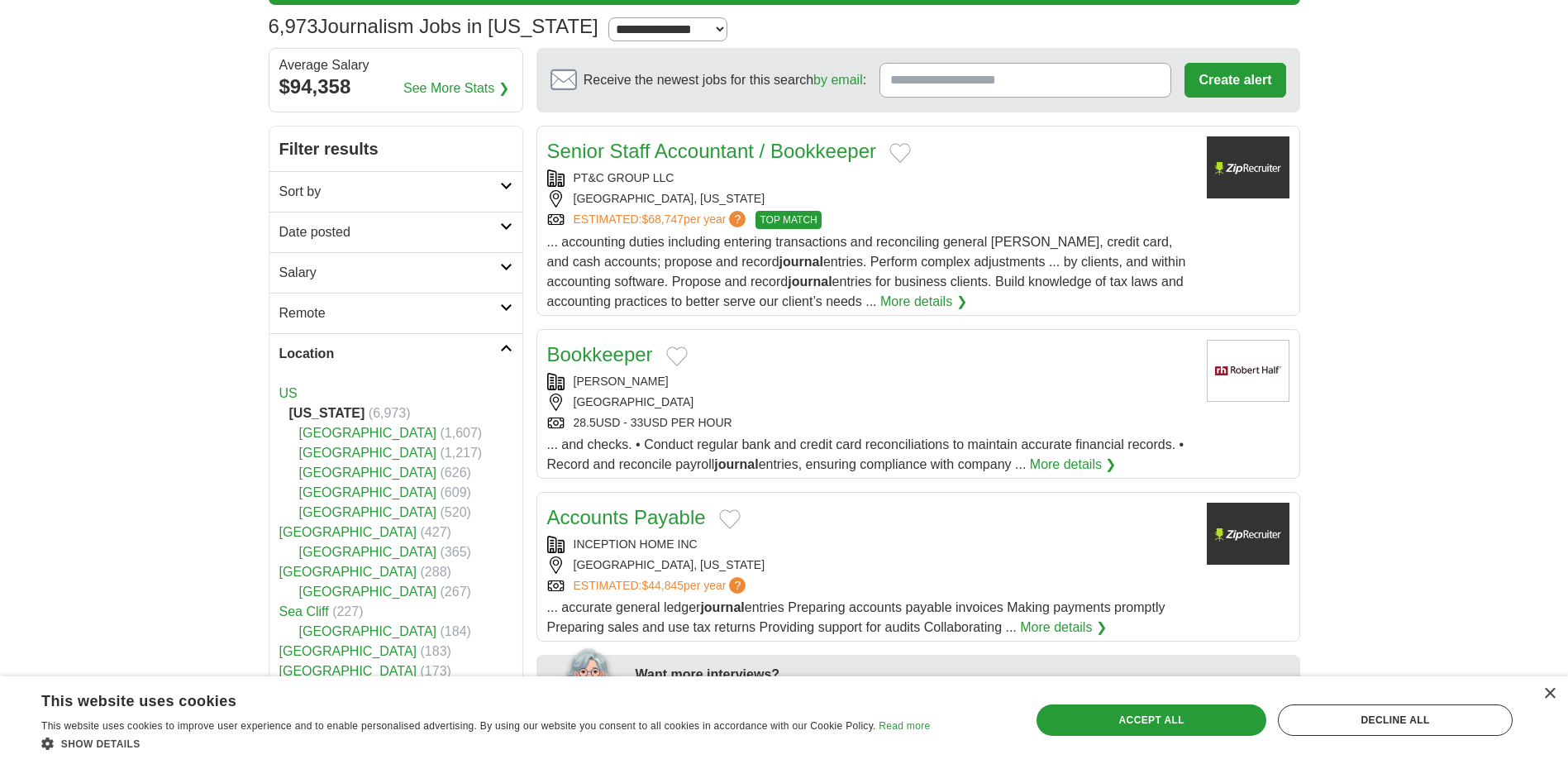
scroll to position [166, 0]
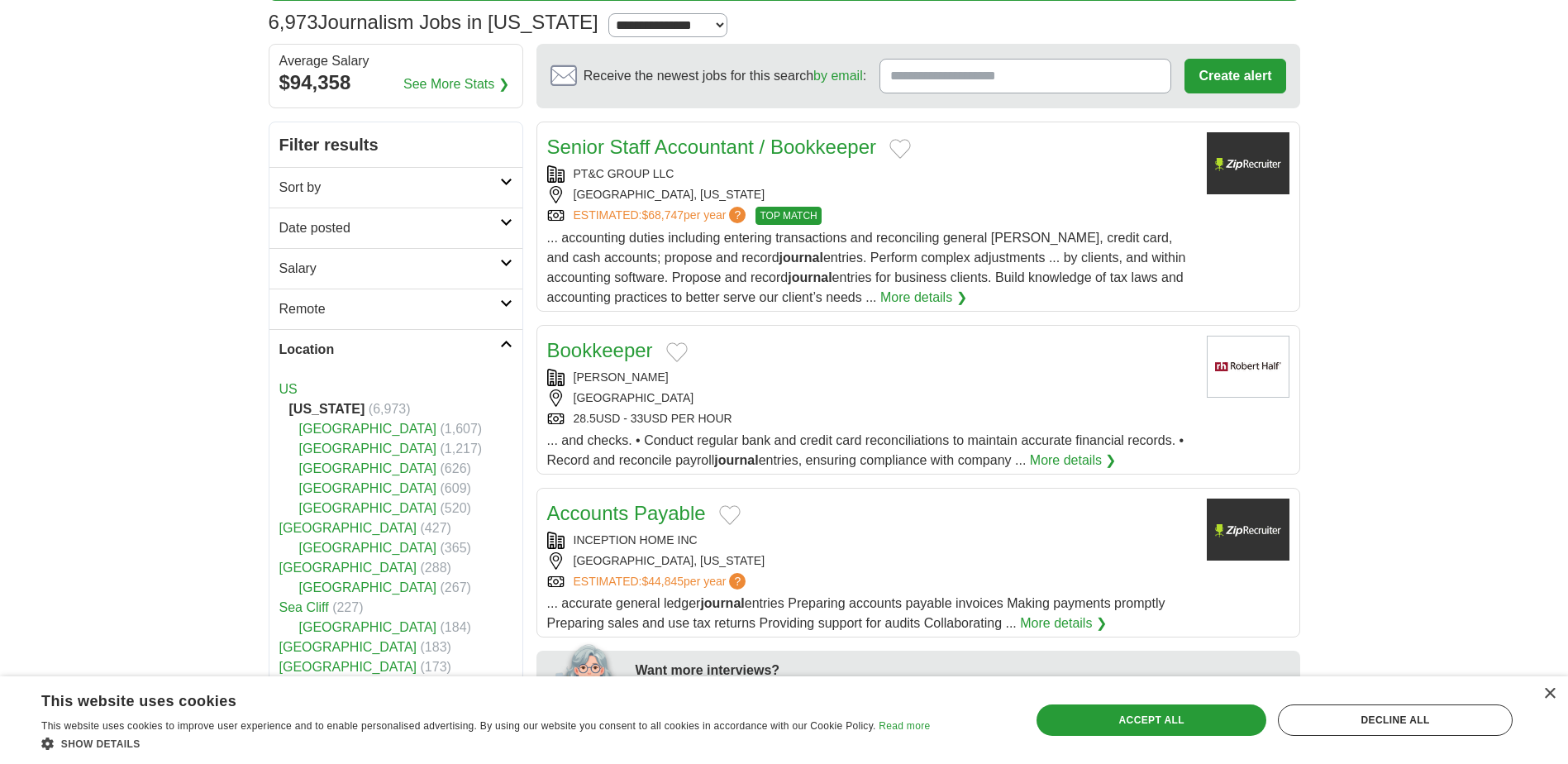
click at [350, 443] on link "[GEOGRAPHIC_DATA]" at bounding box center [368, 449] width 138 height 14
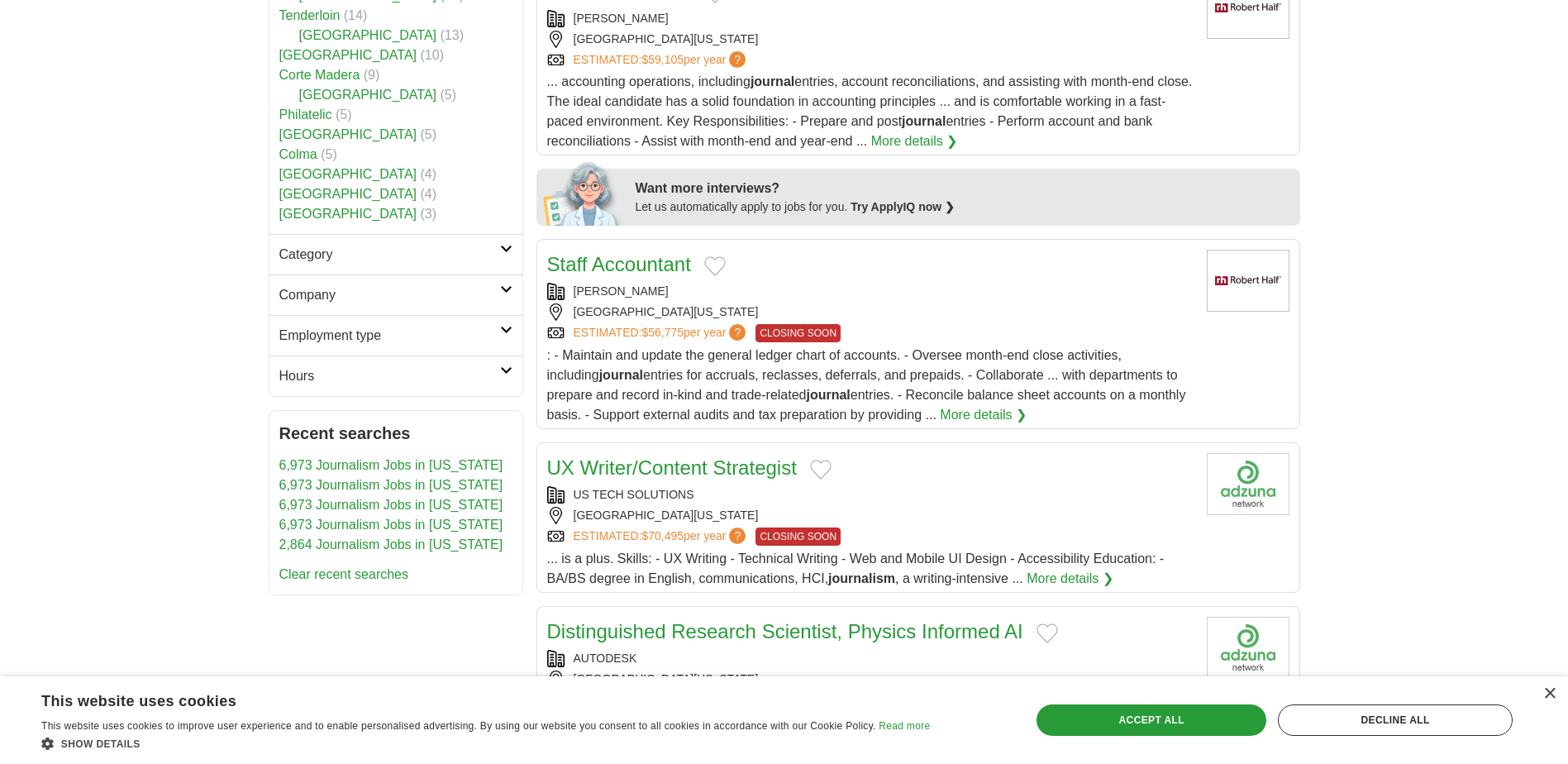
scroll to position [744, 0]
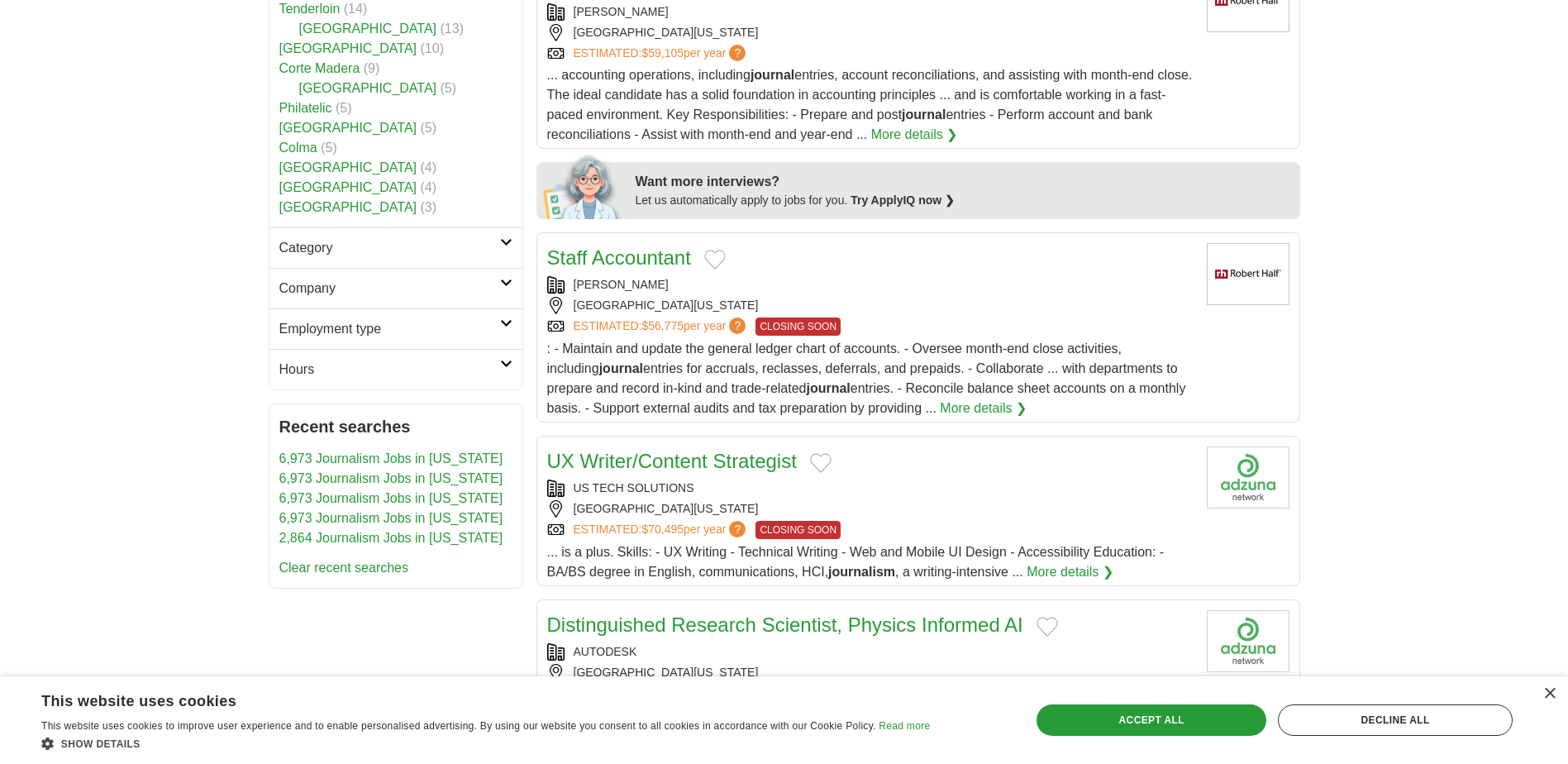
click at [510, 320] on icon at bounding box center [506, 324] width 13 height 8
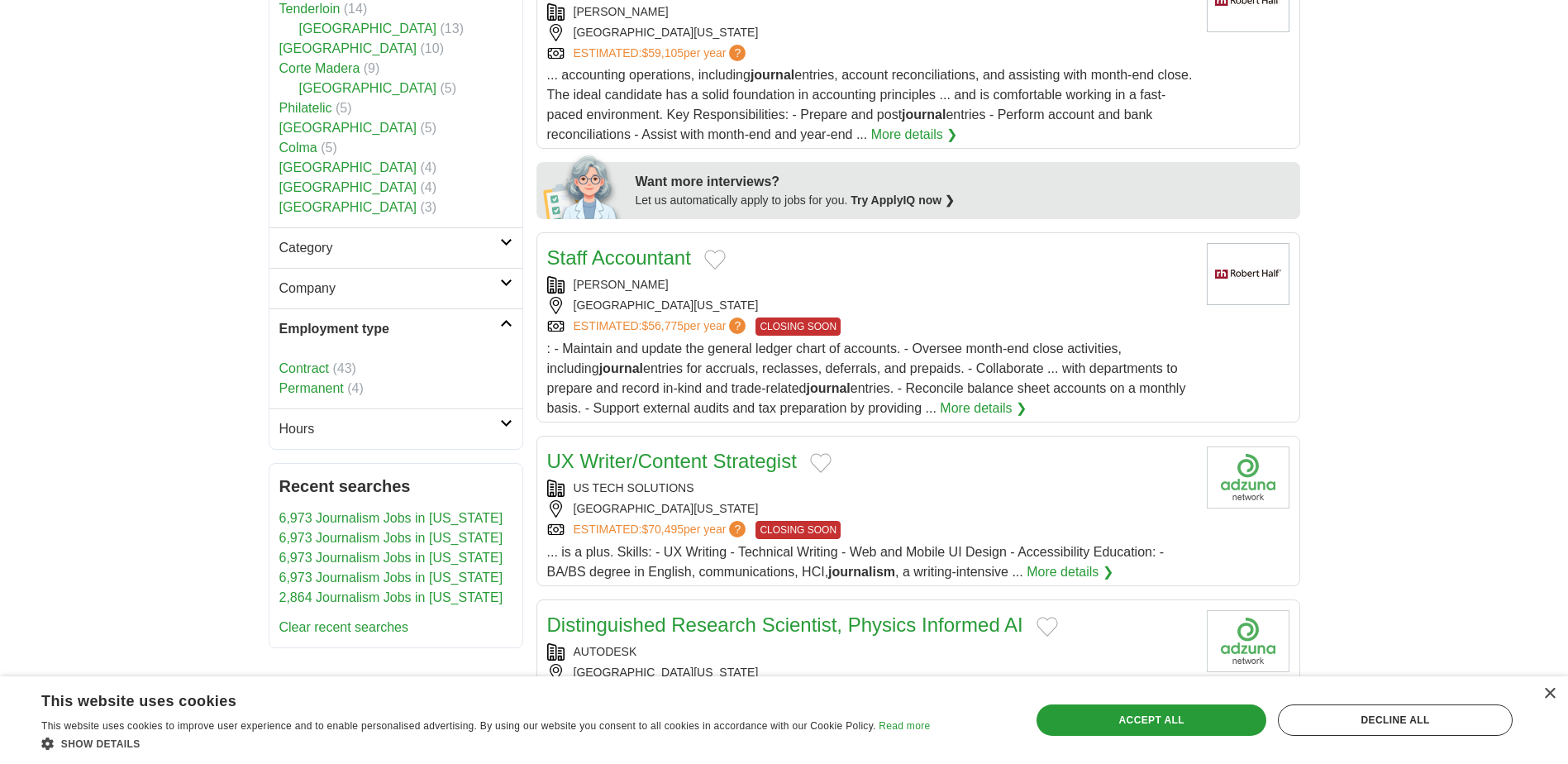
click at [510, 271] on link "Company" at bounding box center [396, 288] width 253 height 41
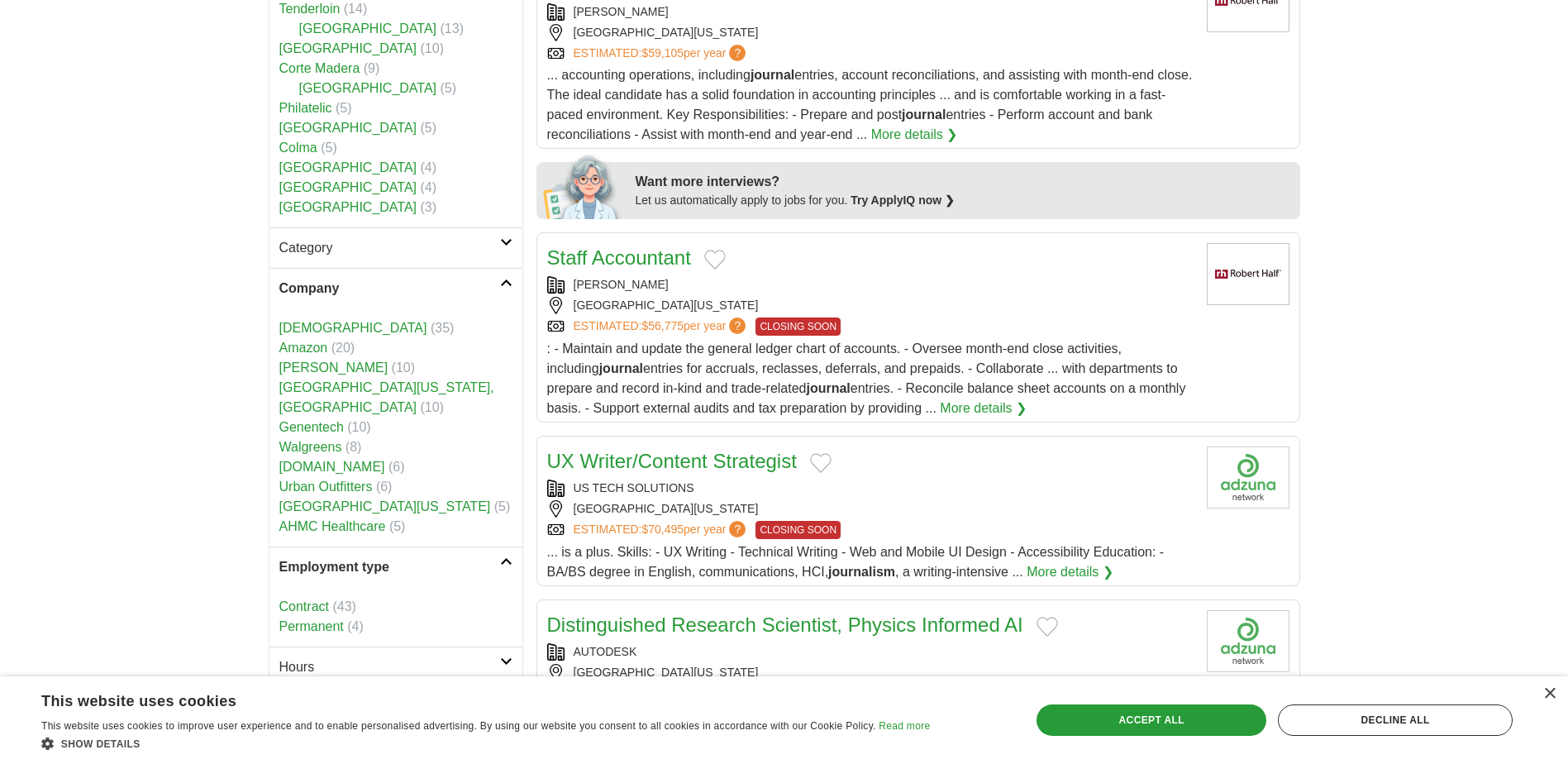
click at [507, 238] on icon at bounding box center [506, 242] width 13 height 8
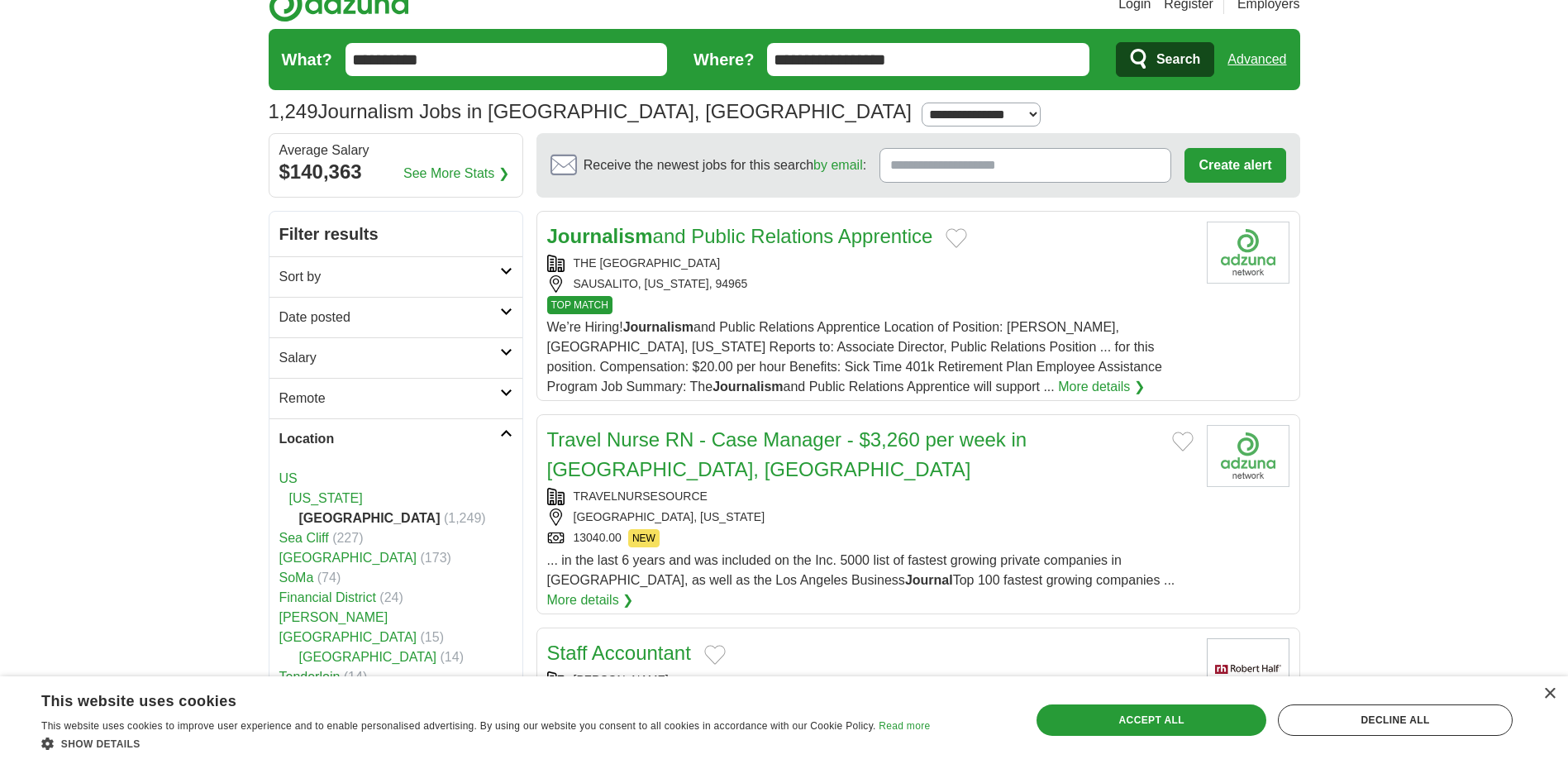
scroll to position [0, 0]
